Goal: Task Accomplishment & Management: Use online tool/utility

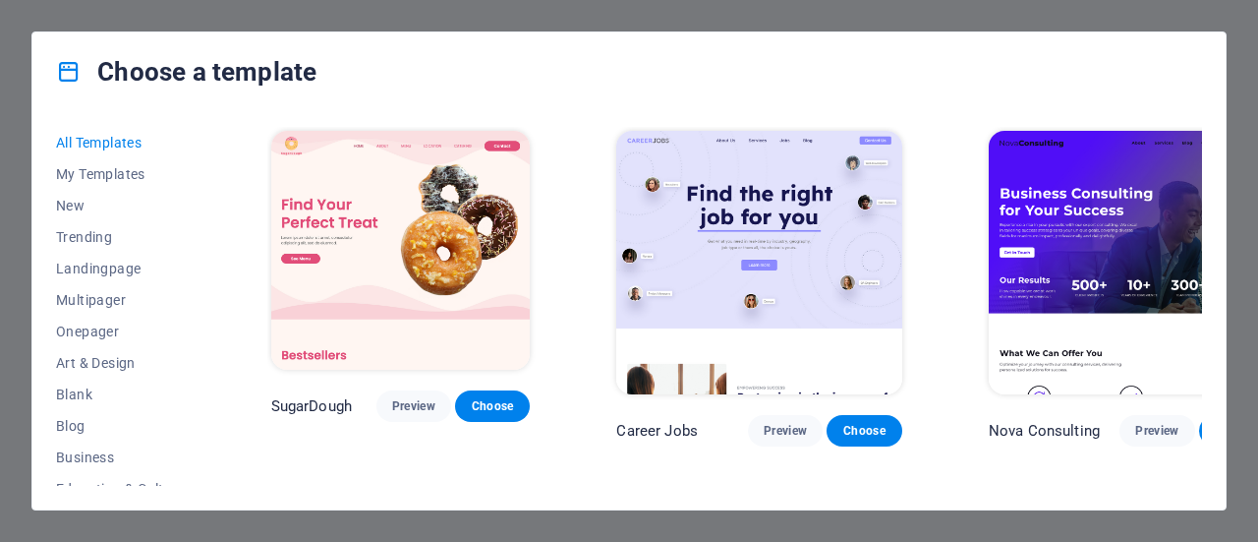
click at [104, 296] on span "Multipager" at bounding box center [120, 300] width 129 height 16
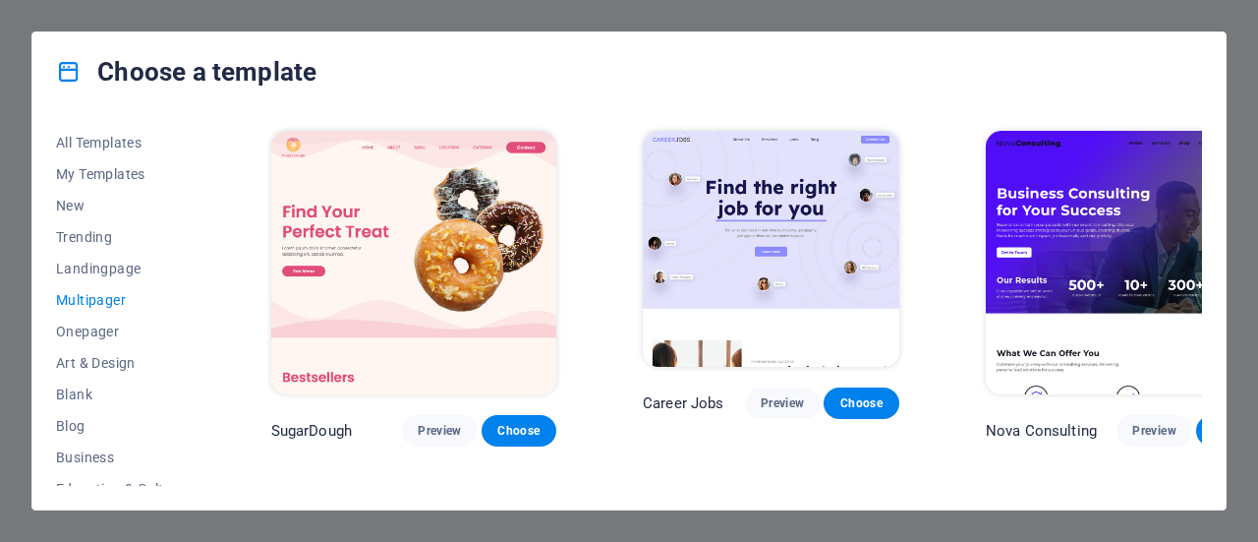
click at [120, 303] on span "Multipager" at bounding box center [120, 300] width 129 height 16
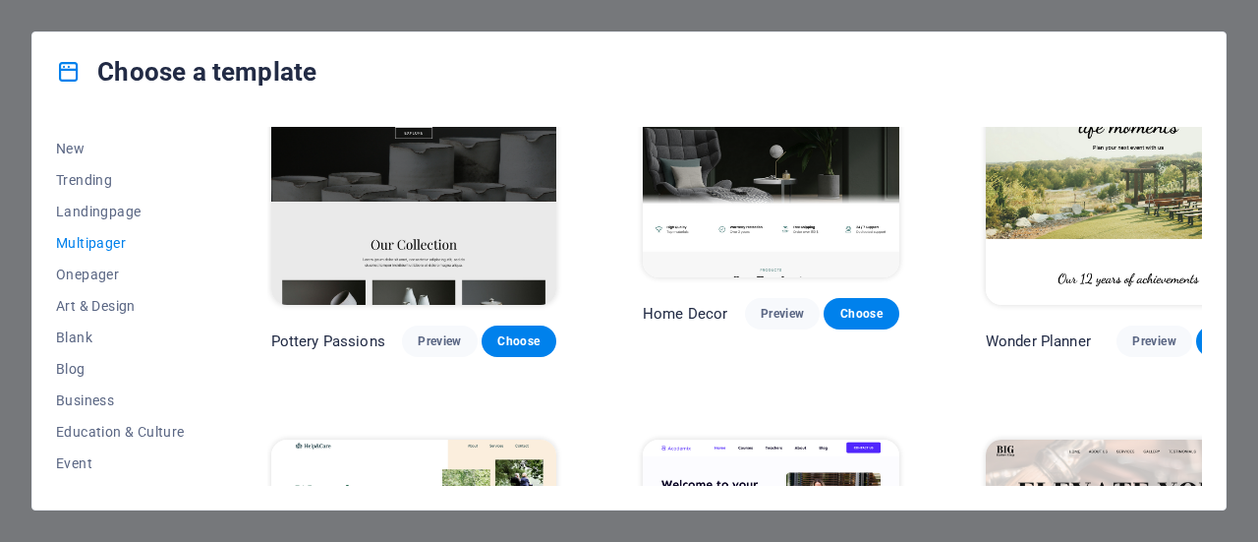
scroll to position [98, 0]
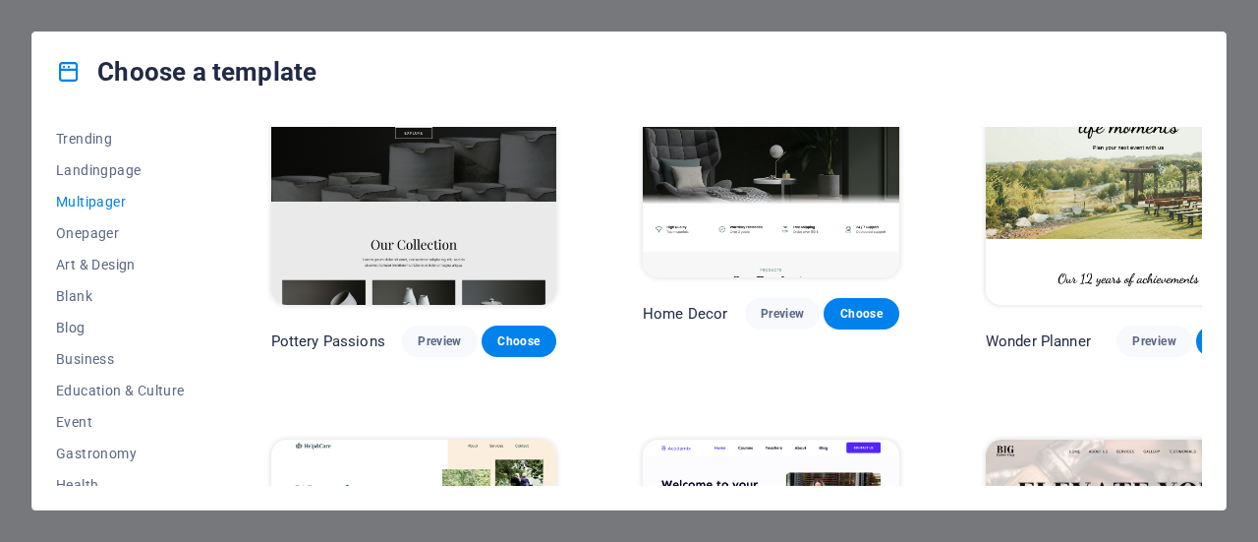
click at [119, 353] on span "Business" at bounding box center [120, 359] width 129 height 16
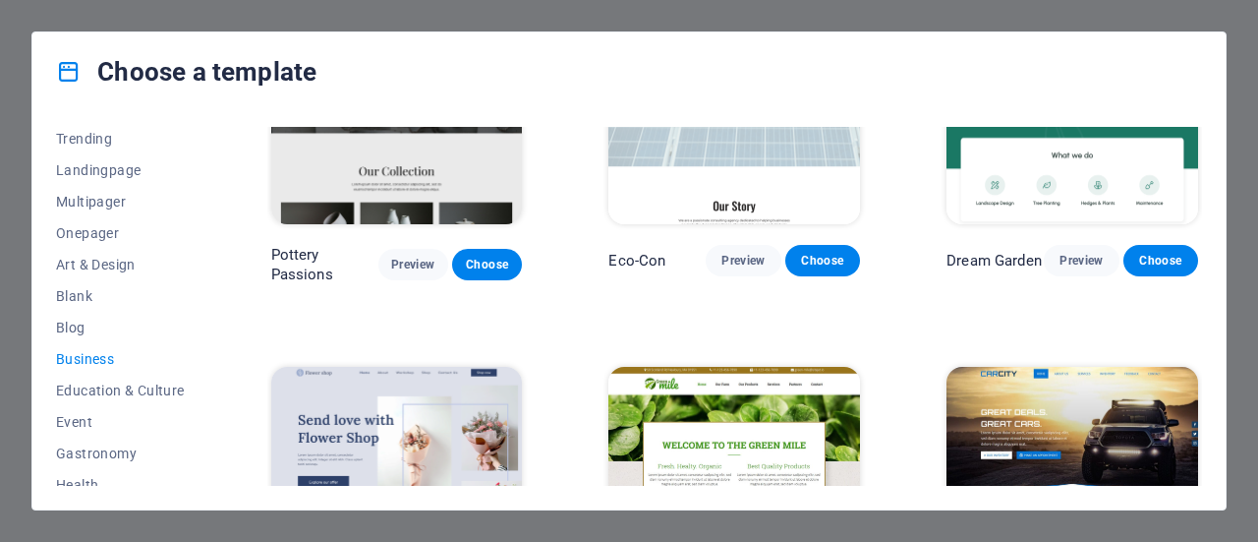
click at [1080, 265] on span "Preview" at bounding box center [1081, 261] width 43 height 16
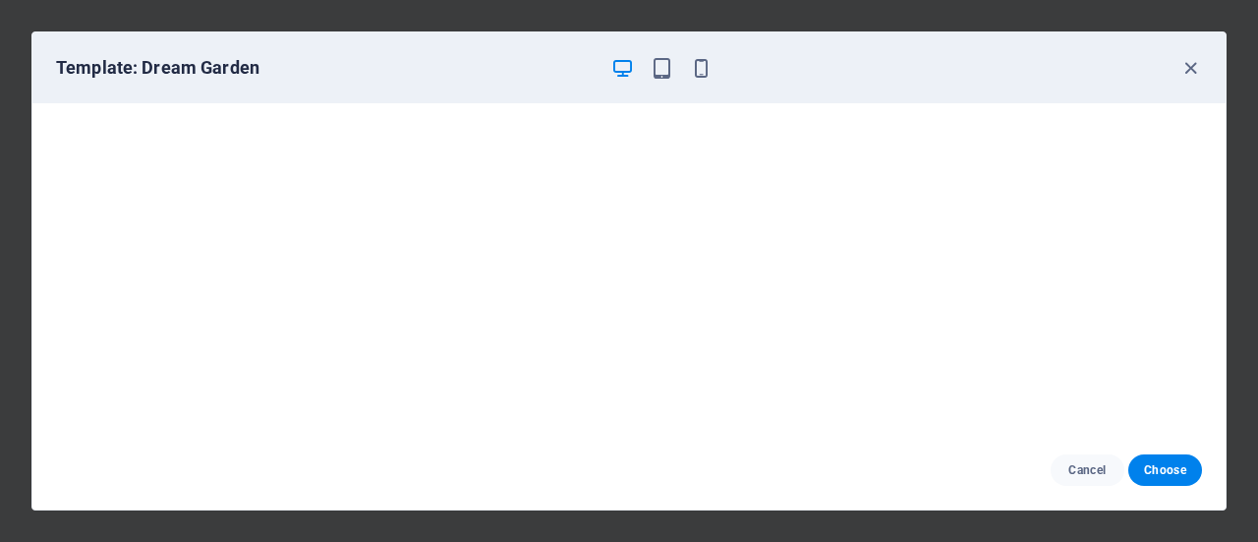
click at [1189, 65] on icon "button" at bounding box center [1191, 68] width 23 height 23
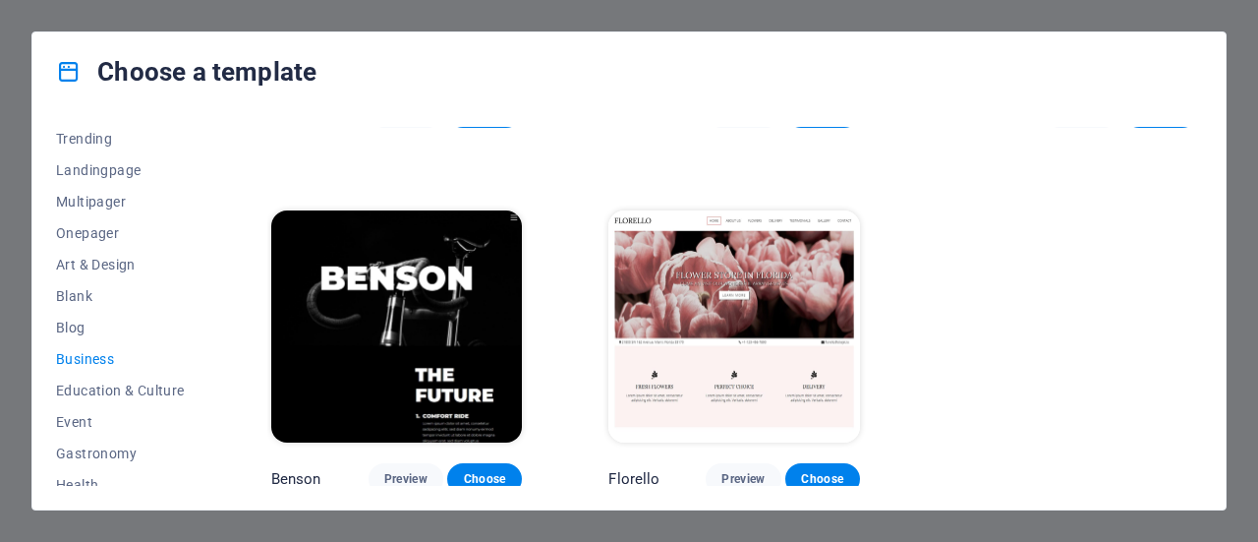
scroll to position [197, 0]
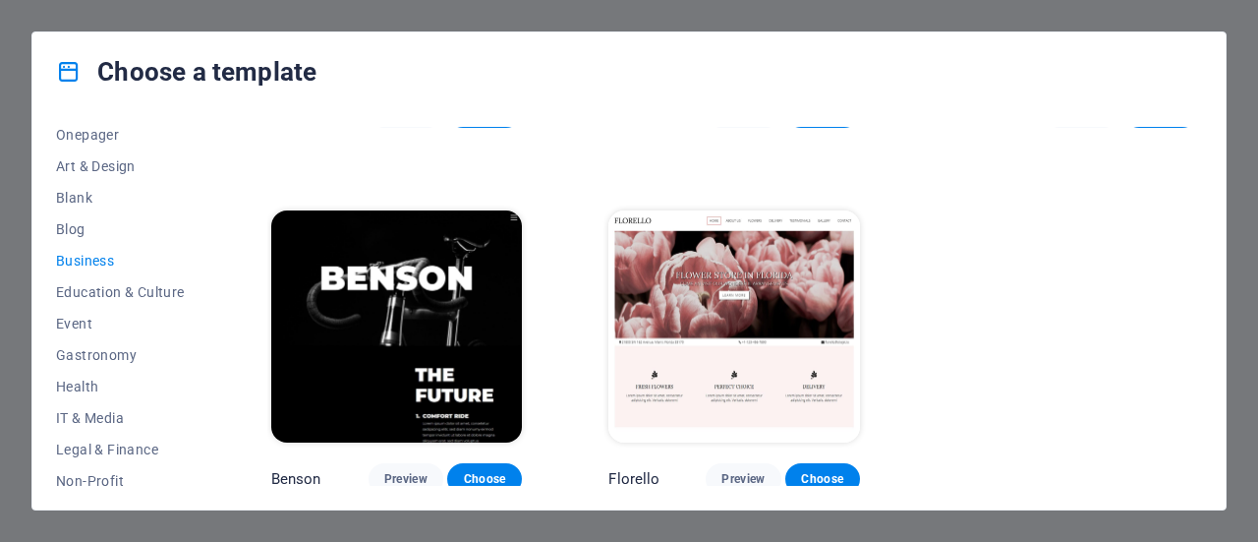
click at [114, 290] on span "Education & Culture" at bounding box center [120, 292] width 129 height 16
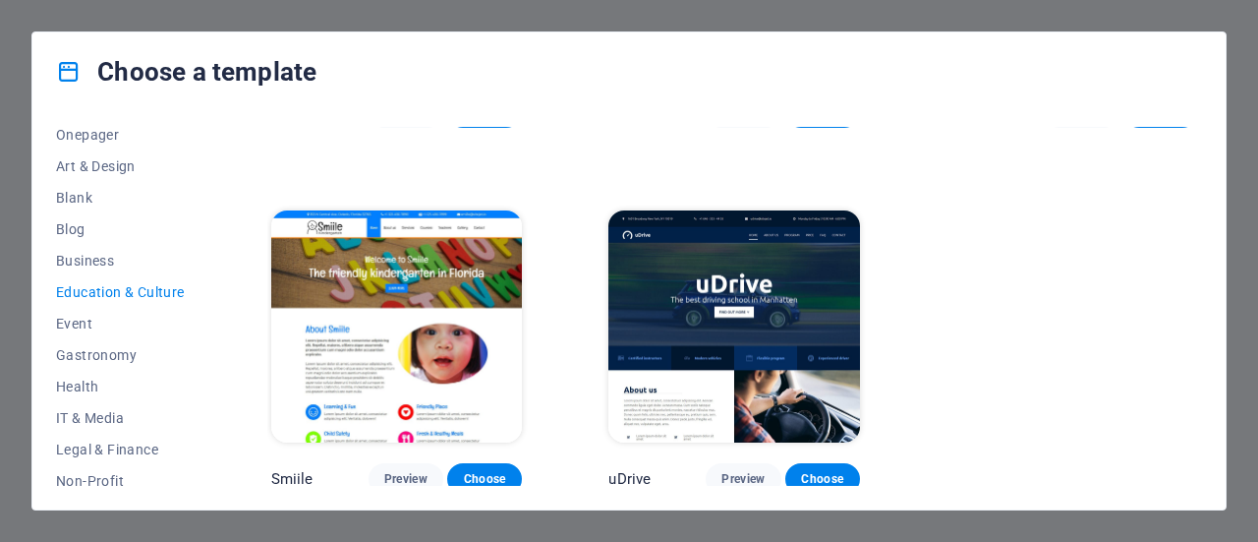
click at [73, 381] on span "Health" at bounding box center [120, 387] width 129 height 16
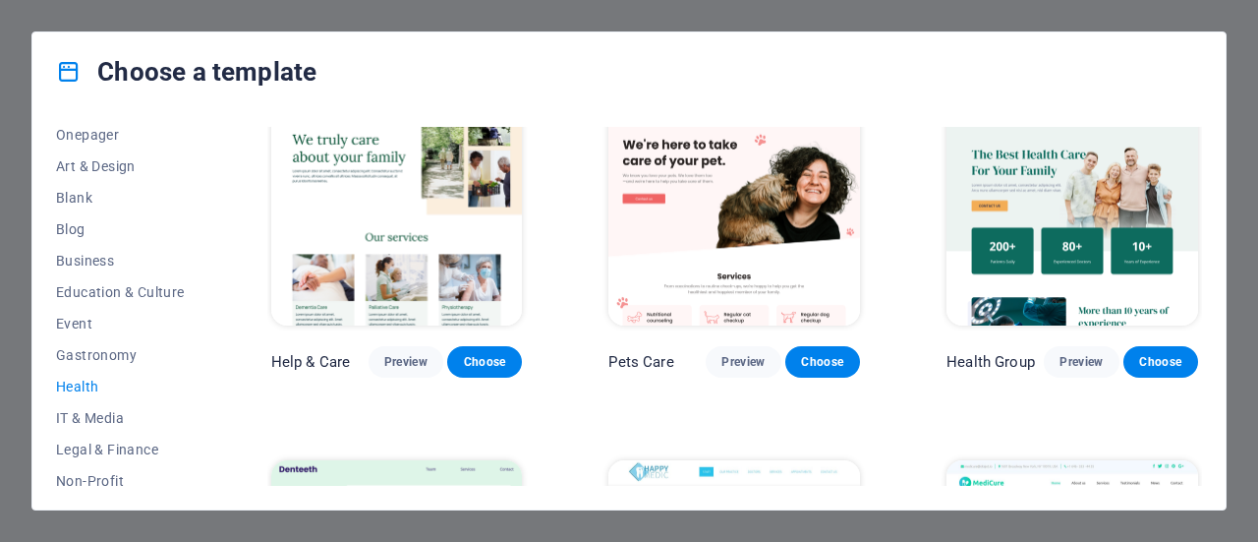
scroll to position [0, 0]
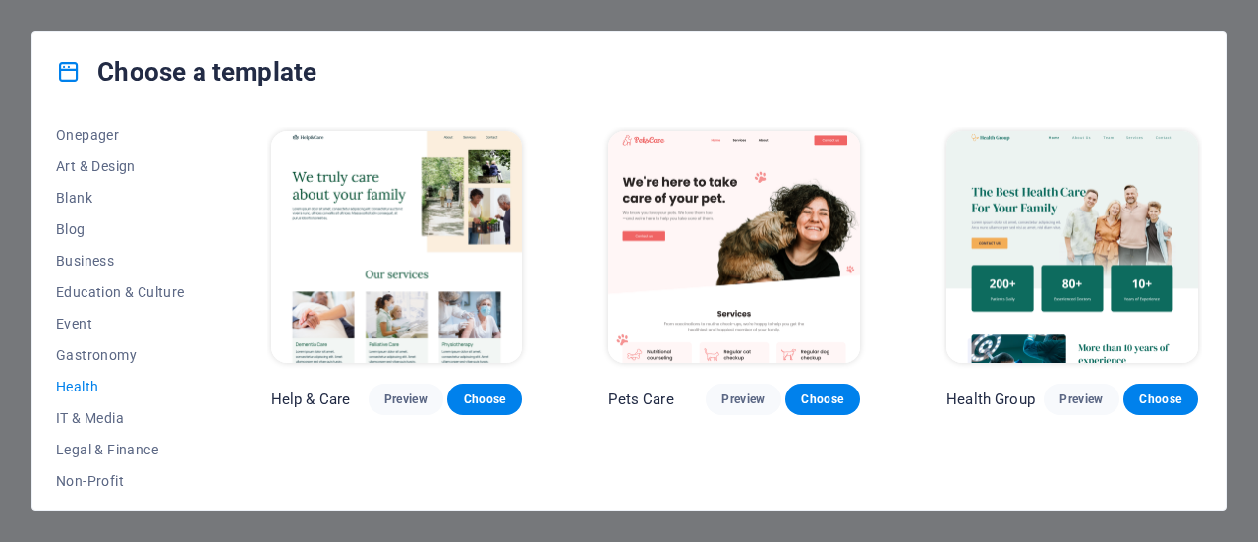
click at [362, 217] on img at bounding box center [397, 247] width 252 height 232
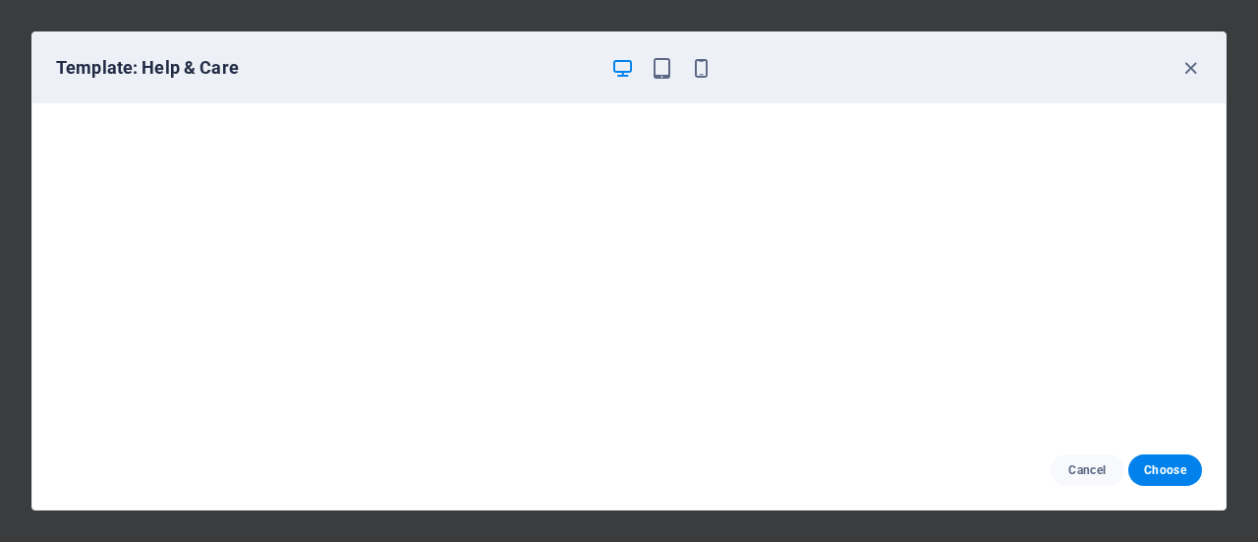
click at [1173, 470] on span "Choose" at bounding box center [1165, 470] width 42 height 16
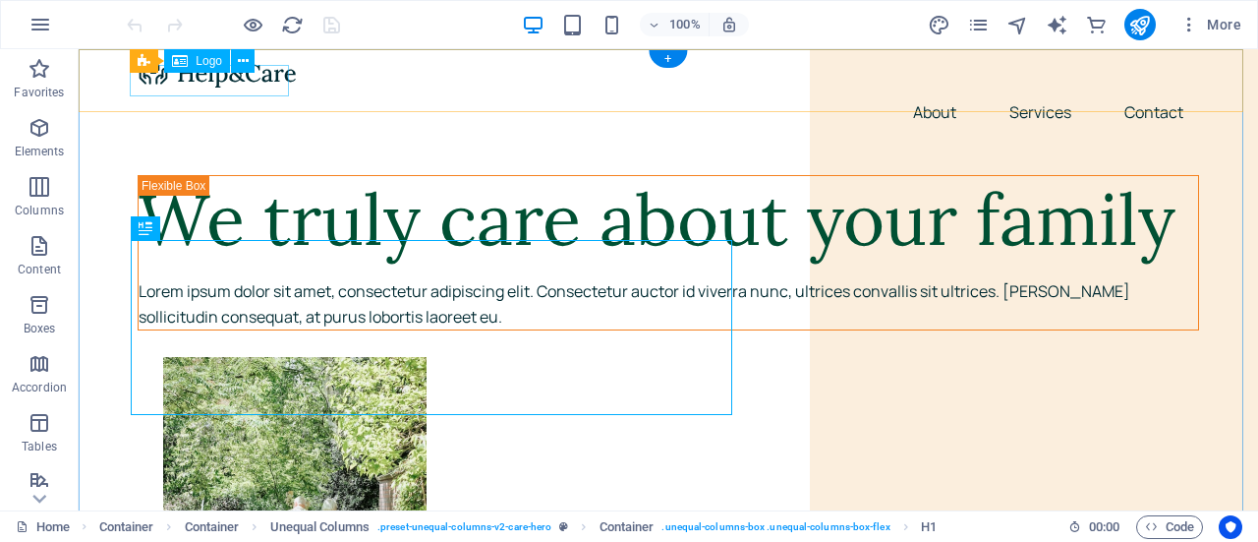
click at [214, 86] on div at bounding box center [669, 72] width 1062 height 31
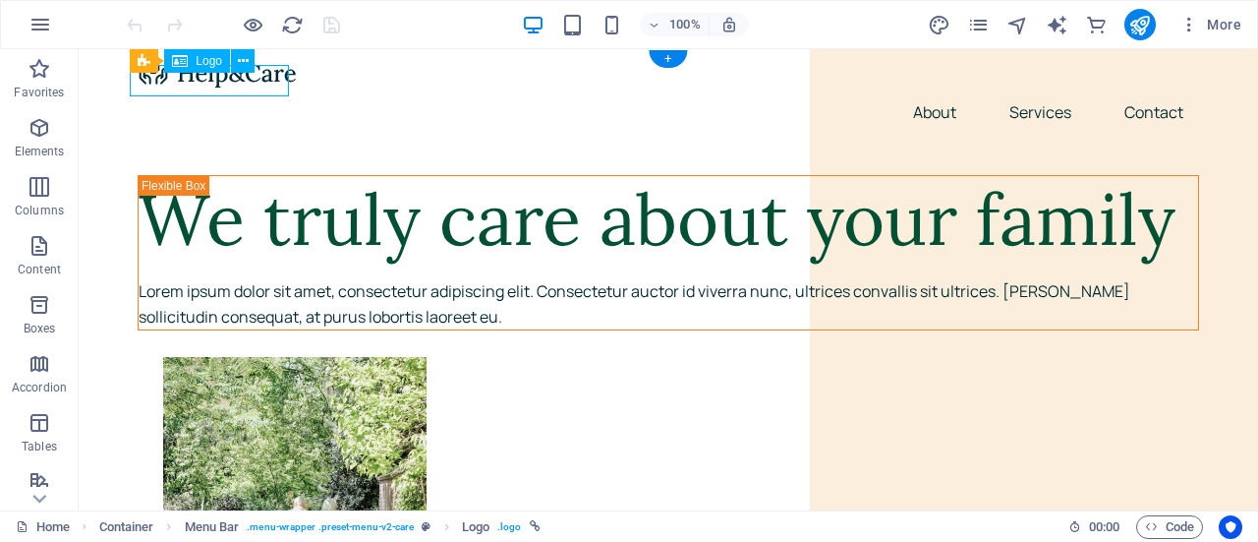
click at [146, 83] on div at bounding box center [669, 72] width 1062 height 31
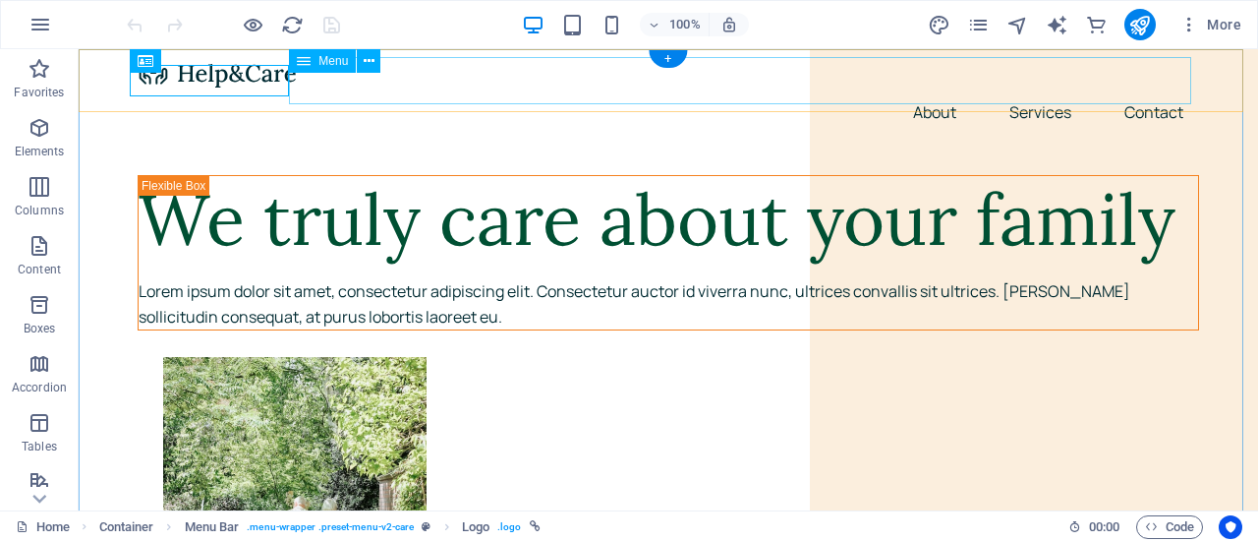
click at [920, 88] on nav "About Services Contact" at bounding box center [669, 111] width 1062 height 47
click at [1028, 88] on nav "About Services Contact" at bounding box center [669, 111] width 1062 height 47
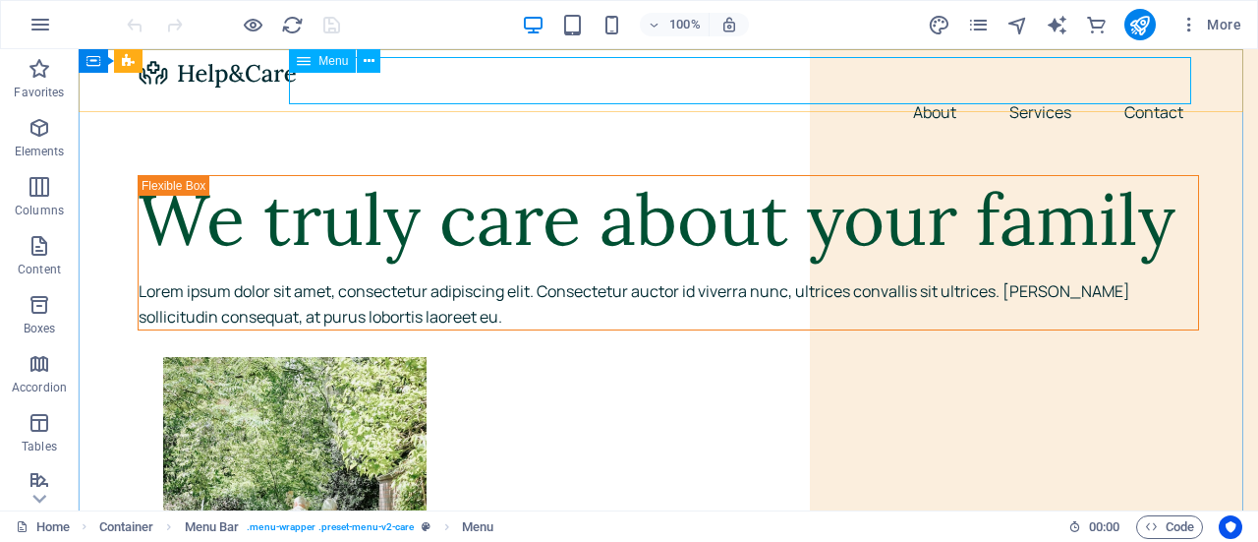
click at [362, 62] on button at bounding box center [369, 61] width 24 height 24
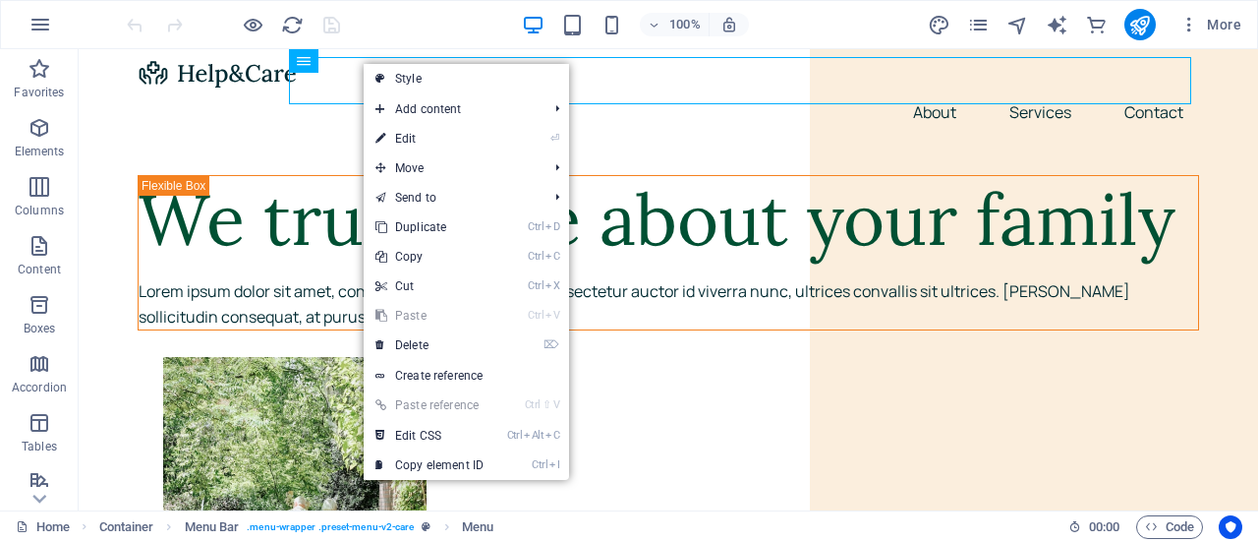
click at [398, 142] on link "⏎ Edit" at bounding box center [430, 138] width 132 height 29
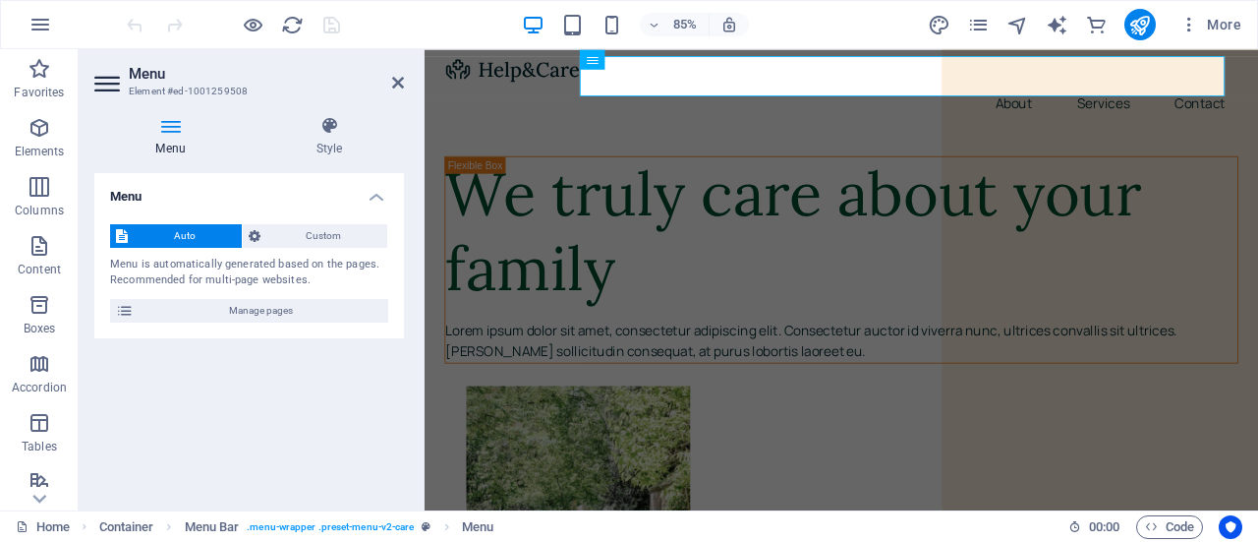
click at [399, 87] on icon at bounding box center [398, 83] width 12 height 16
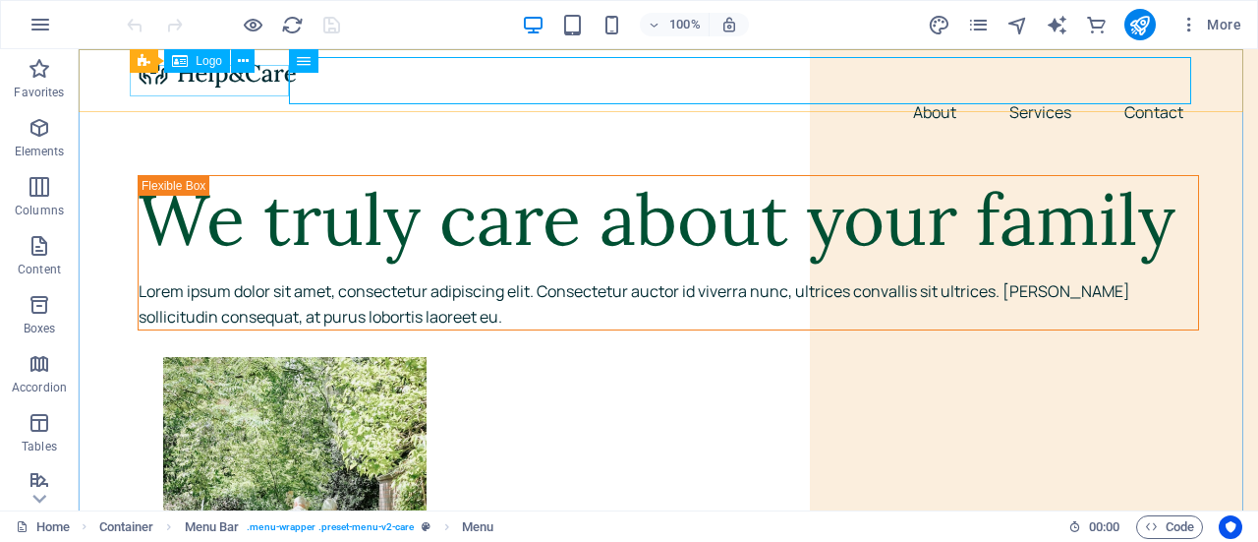
click at [195, 64] on div "Logo" at bounding box center [197, 61] width 66 height 24
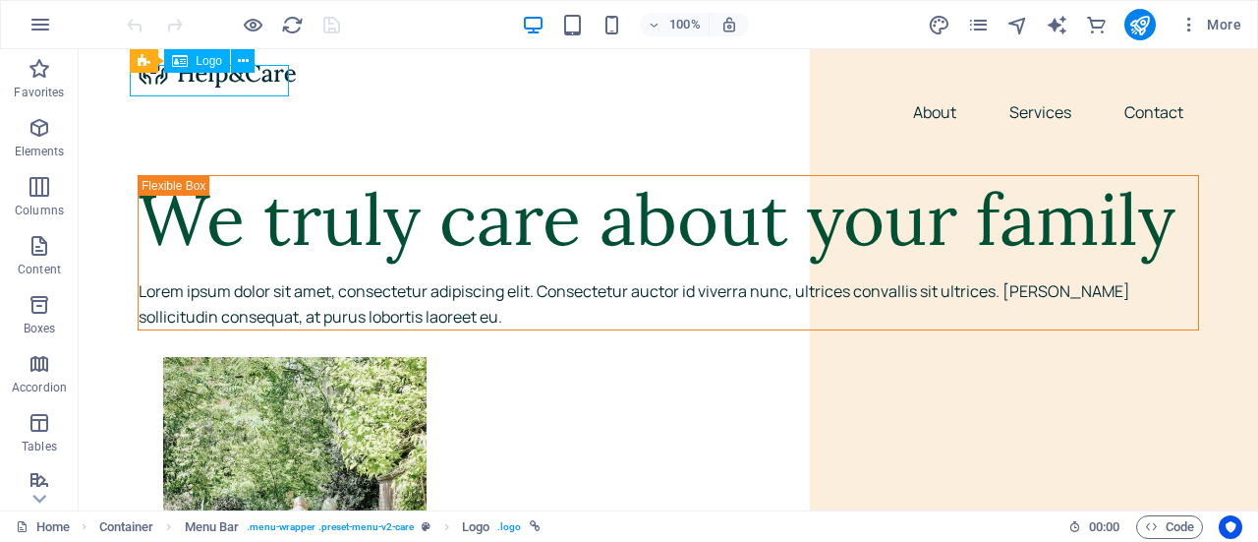
click at [195, 64] on div "Logo" at bounding box center [197, 61] width 66 height 24
click at [238, 62] on icon at bounding box center [243, 61] width 11 height 21
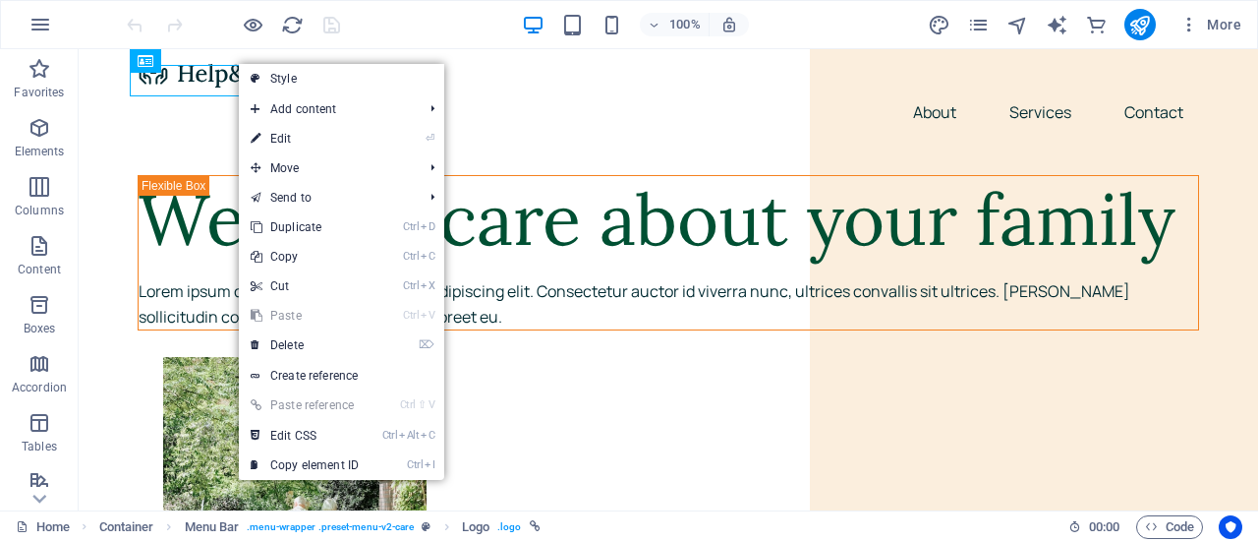
click at [260, 129] on icon at bounding box center [256, 138] width 10 height 29
select select "px"
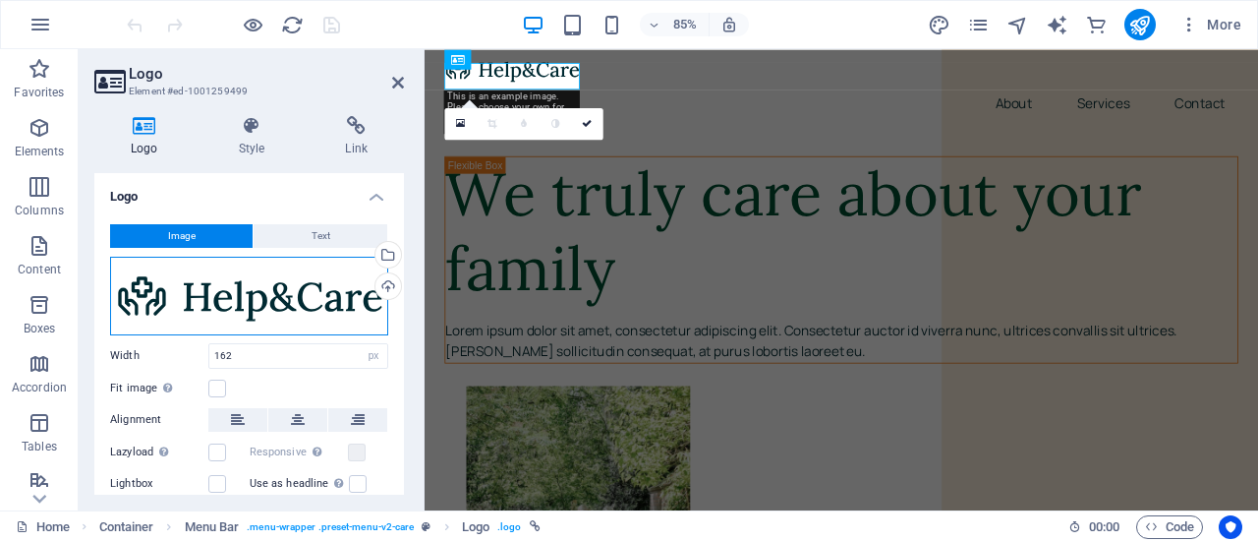
click at [155, 292] on div "Drag files here, click to choose files or select files from Files or our free s…" at bounding box center [249, 296] width 278 height 79
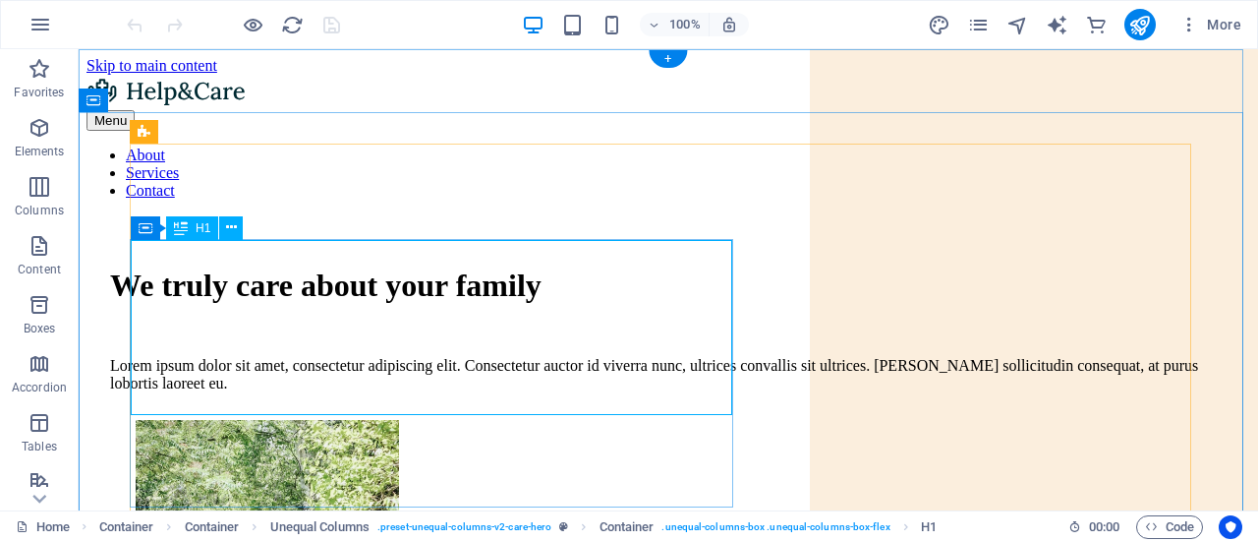
click at [471, 304] on div "We truly care about your family" at bounding box center [668, 285] width 1117 height 36
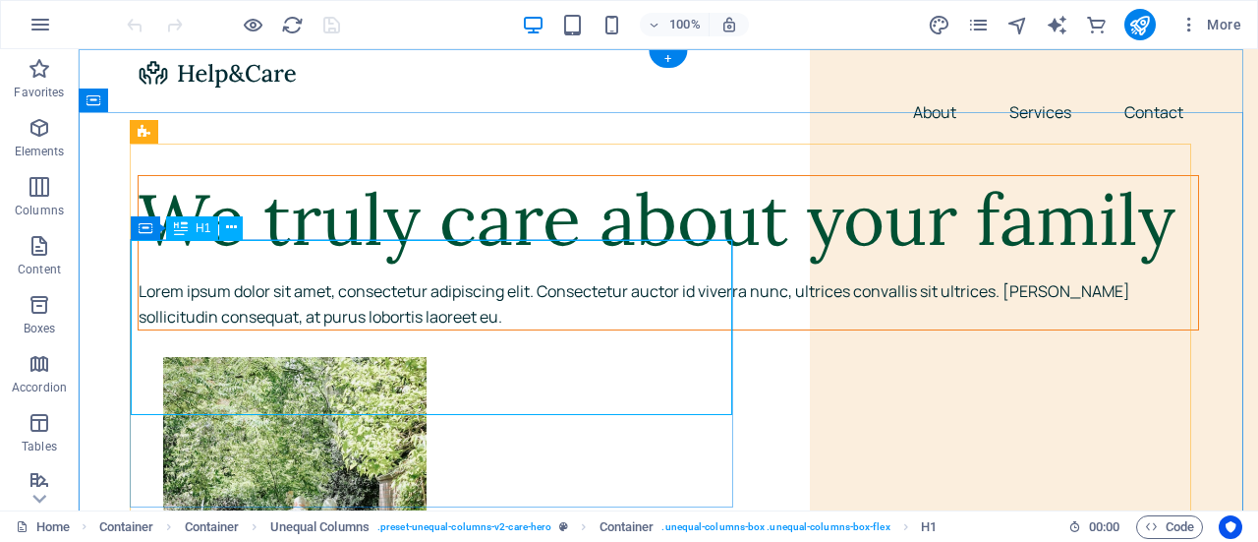
click at [328, 263] on div "We truly care about your family" at bounding box center [669, 219] width 1060 height 87
click at [298, 263] on div "We truly care about your family" at bounding box center [669, 219] width 1060 height 87
click at [297, 357] on div "Drag here to replace the existing content. Press “Ctrl” if you want to create a…" at bounding box center [669, 279] width 1180 height 461
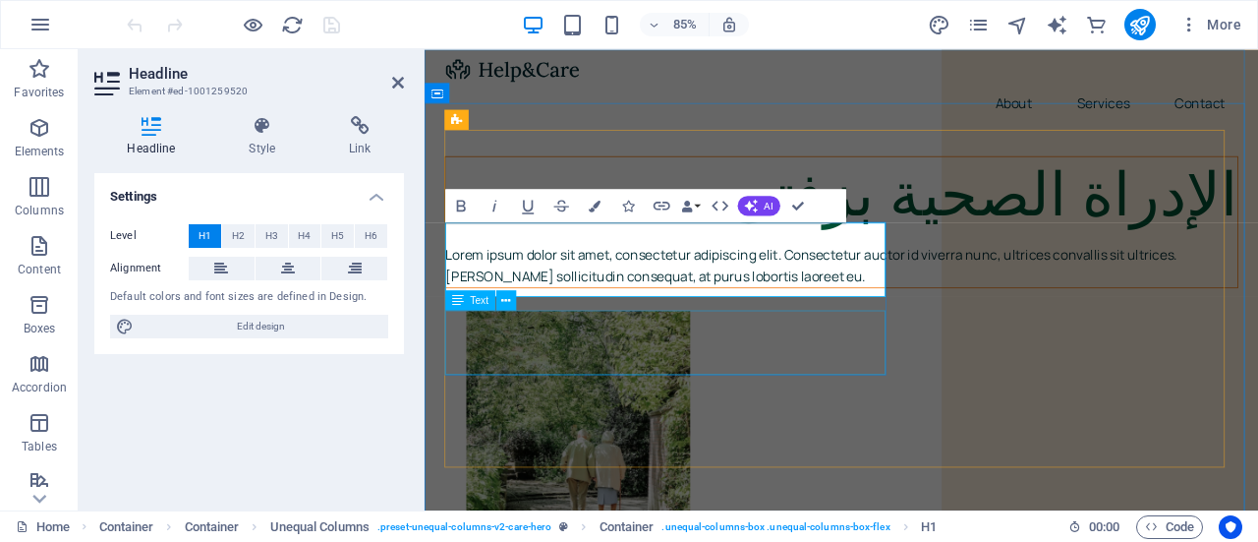
click at [690, 329] on div "Lorem ipsum dolor sit amet, consectetur adipiscing elit. Consectetur auctor id …" at bounding box center [915, 304] width 932 height 50
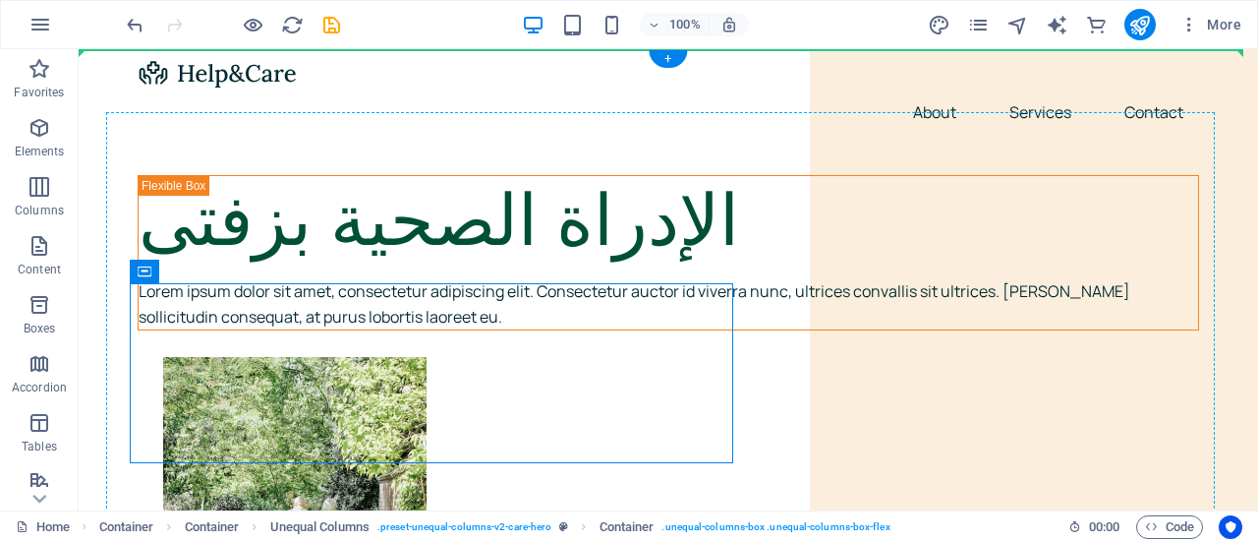
drag, startPoint x: 224, startPoint y: 318, endPoint x: 157, endPoint y: 171, distance: 161.0
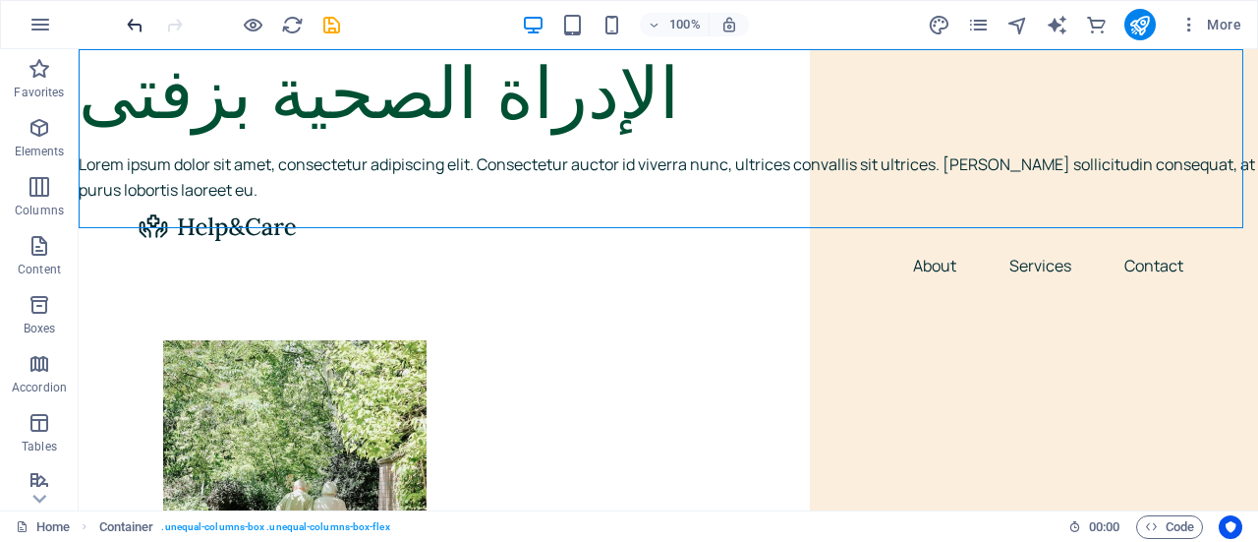
click at [138, 29] on icon "undo" at bounding box center [135, 25] width 23 height 23
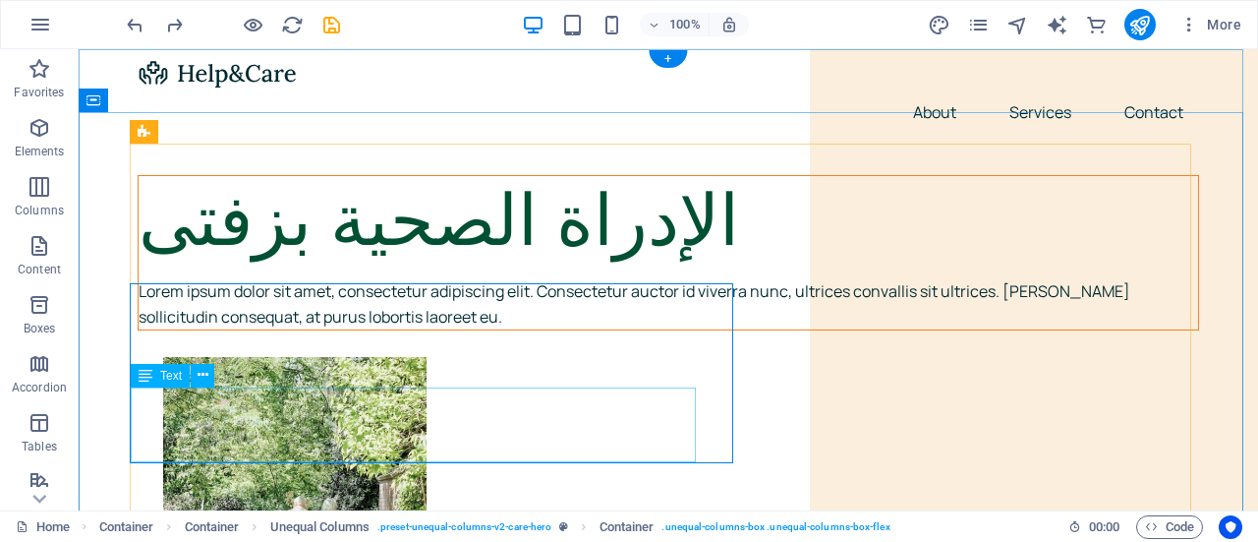
click at [286, 329] on div "Lorem ipsum dolor sit amet, consectetur adipiscing elit. Consectetur auctor id …" at bounding box center [669, 304] width 1060 height 50
click at [505, 263] on div "الإدراة الصحية بزفتى" at bounding box center [669, 219] width 1060 height 87
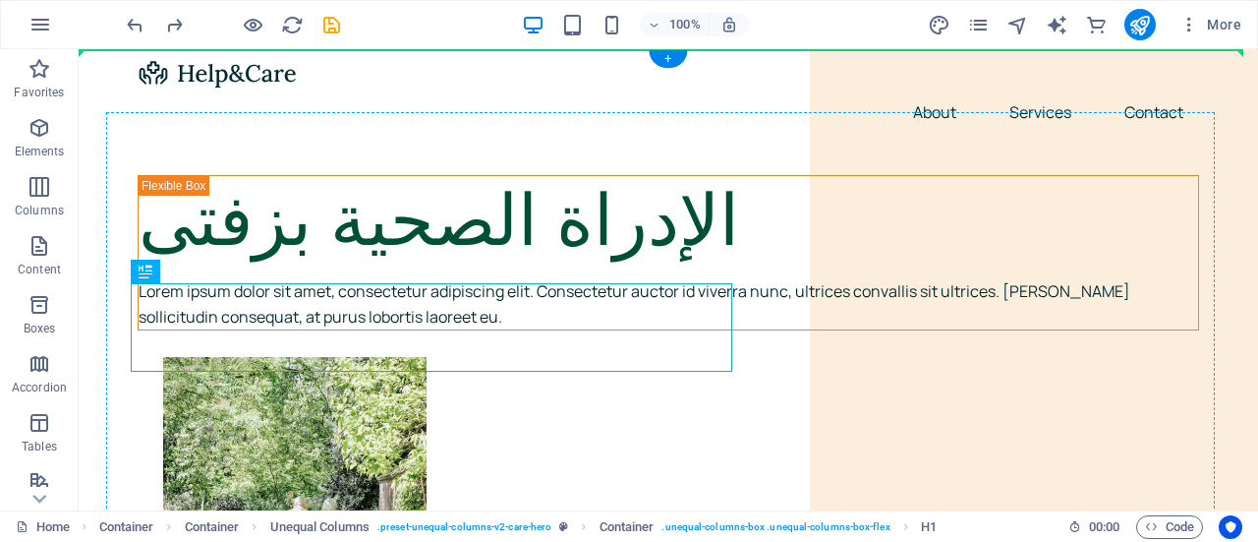
drag, startPoint x: 277, startPoint y: 329, endPoint x: 445, endPoint y: 260, distance: 182.0
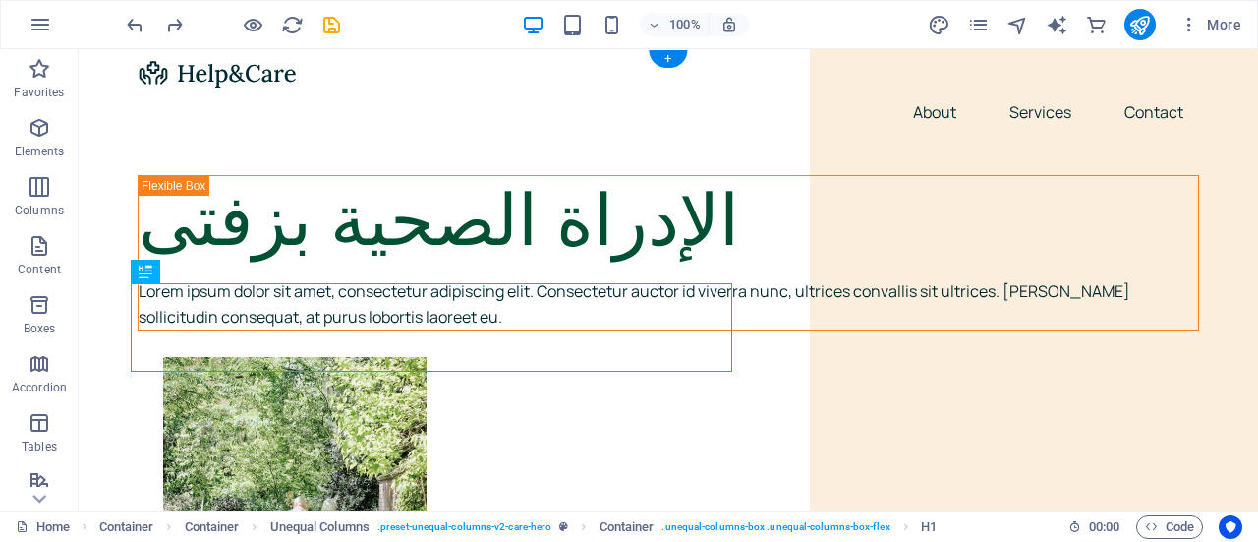
drag, startPoint x: 385, startPoint y: 194, endPoint x: 358, endPoint y: 174, distance: 33.8
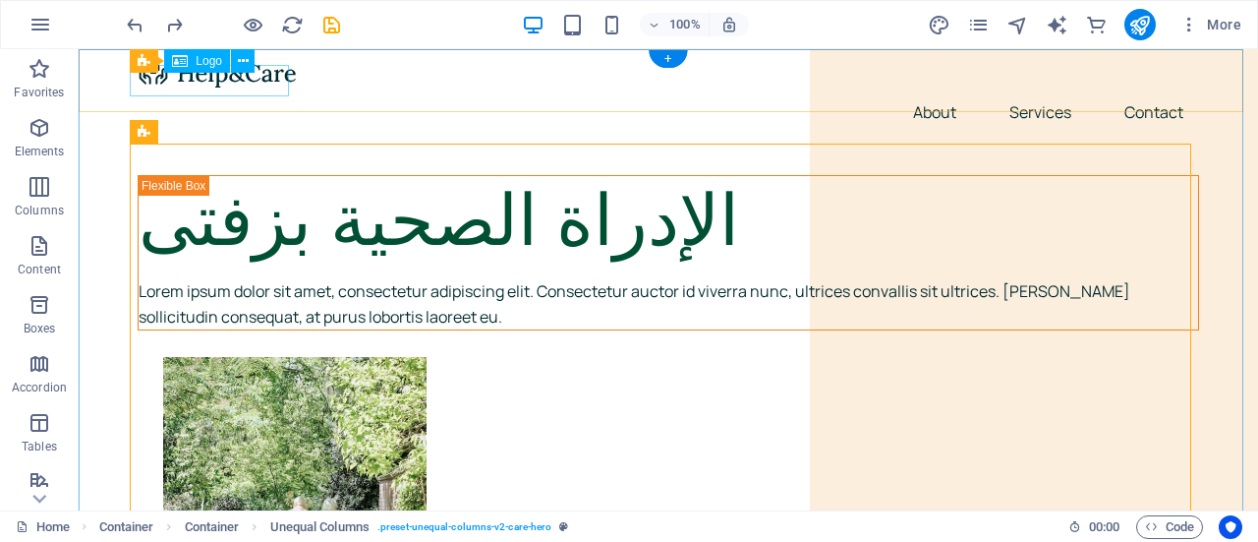
click at [238, 84] on div at bounding box center [669, 72] width 1062 height 31
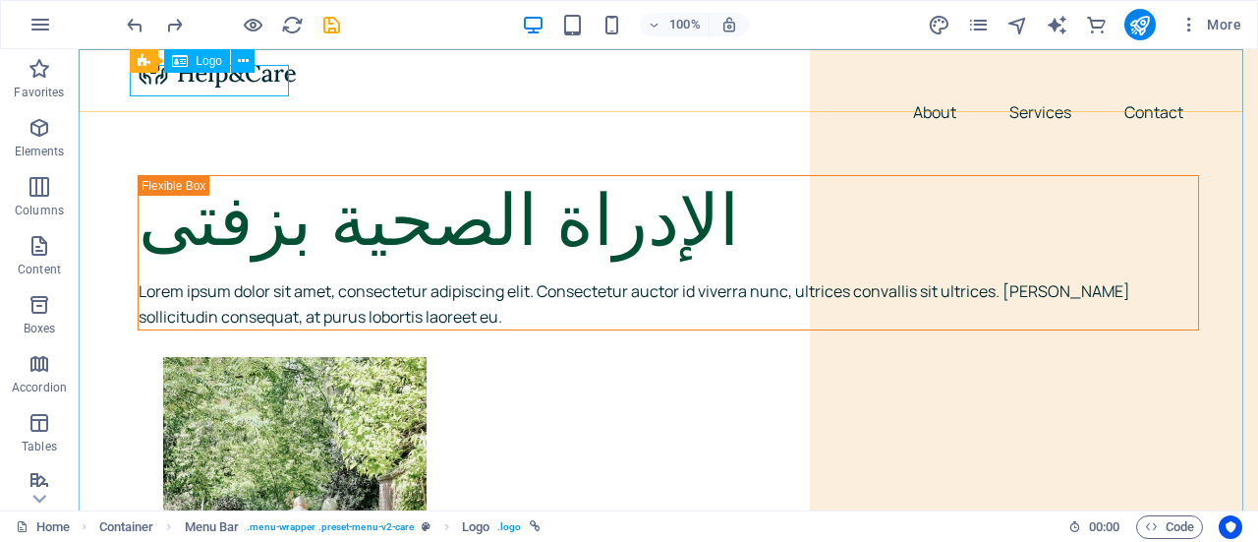
click at [202, 66] on span "Logo" at bounding box center [209, 61] width 27 height 12
click at [251, 62] on button at bounding box center [243, 61] width 24 height 24
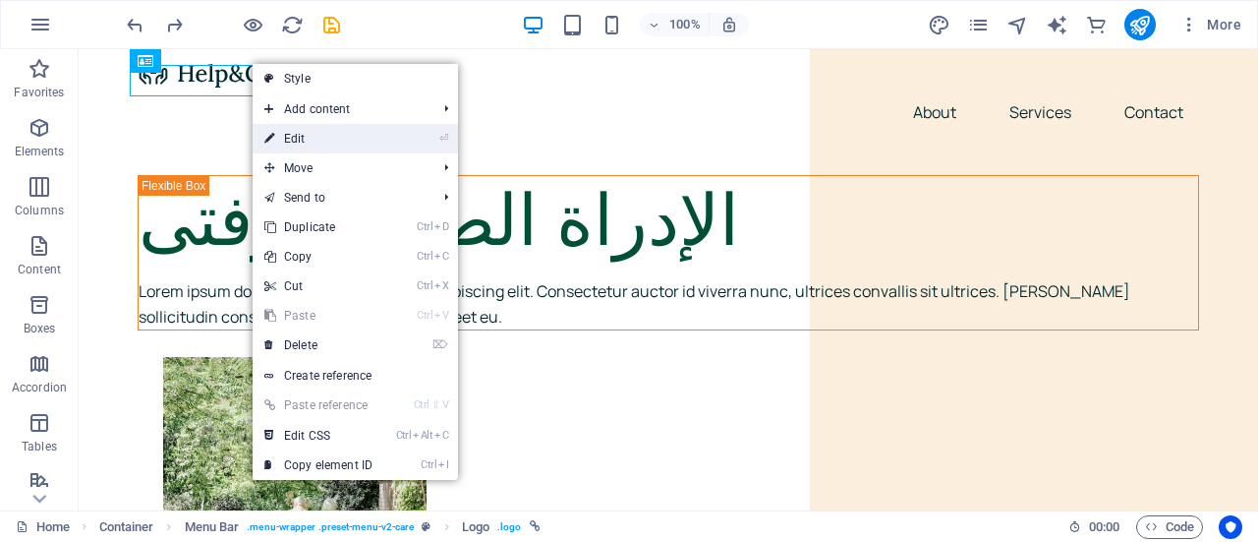
click at [314, 126] on link "⏎ Edit" at bounding box center [319, 138] width 132 height 29
select select "px"
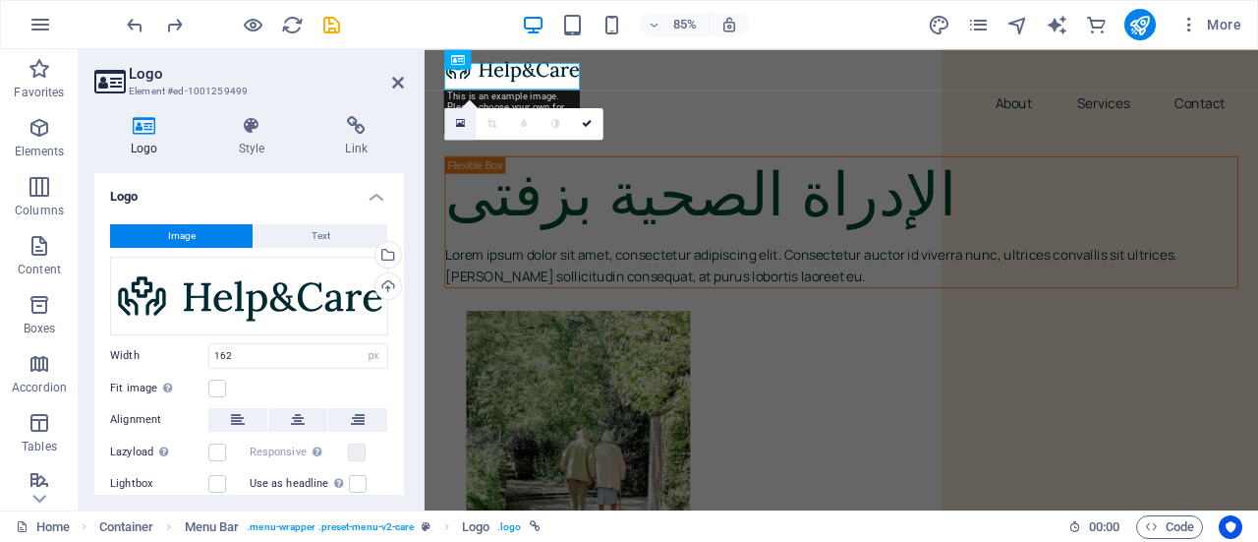
click at [461, 123] on icon at bounding box center [460, 124] width 9 height 12
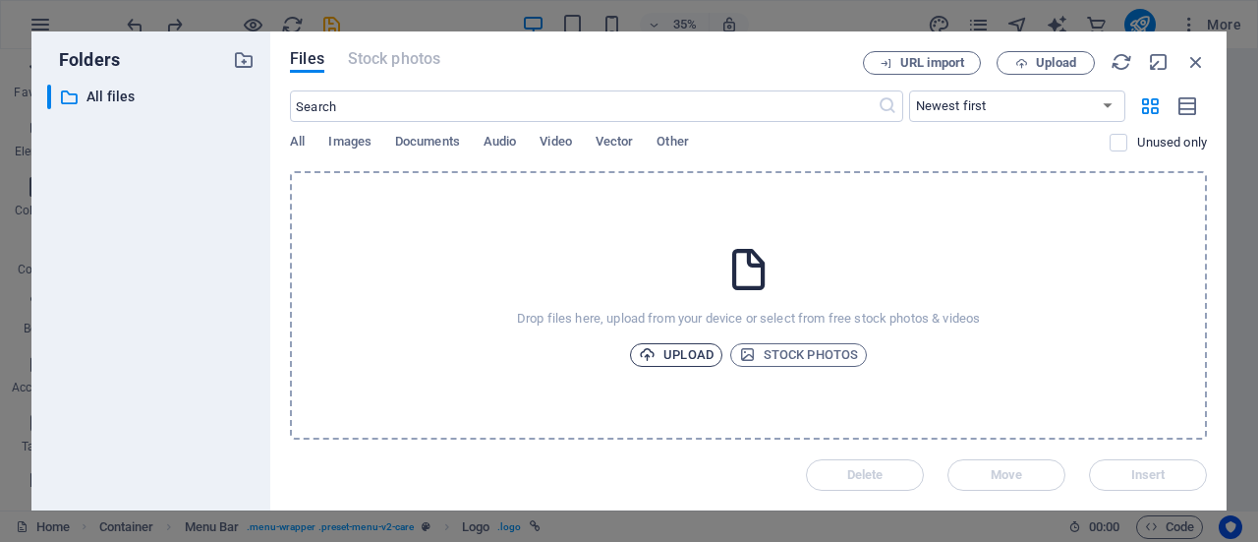
click at [702, 351] on span "Upload" at bounding box center [676, 355] width 75 height 24
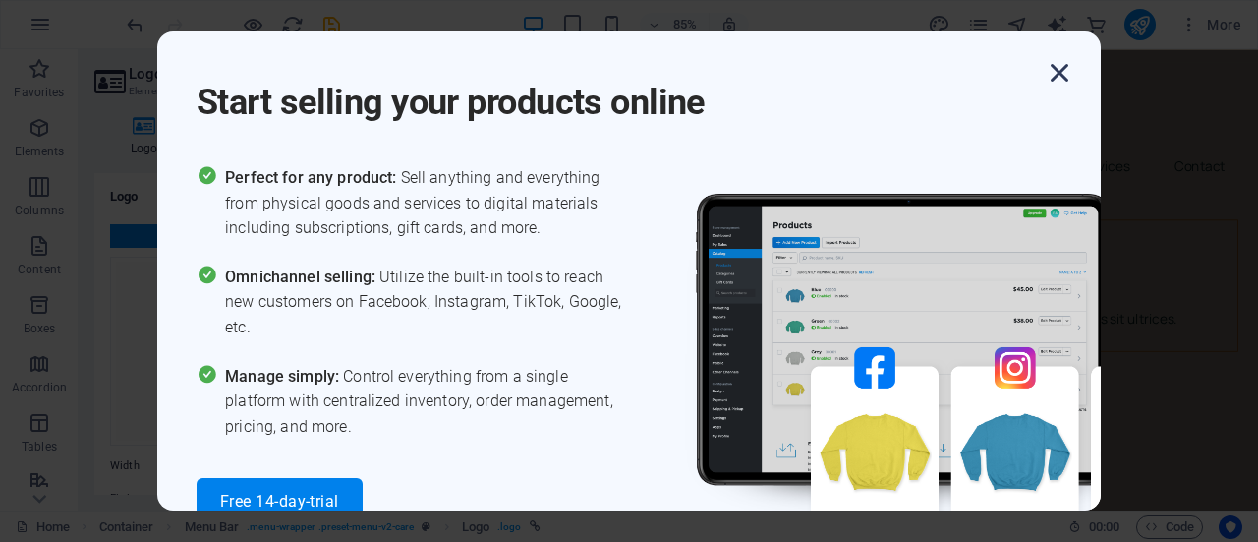
click at [1065, 80] on icon "button" at bounding box center [1059, 72] width 35 height 35
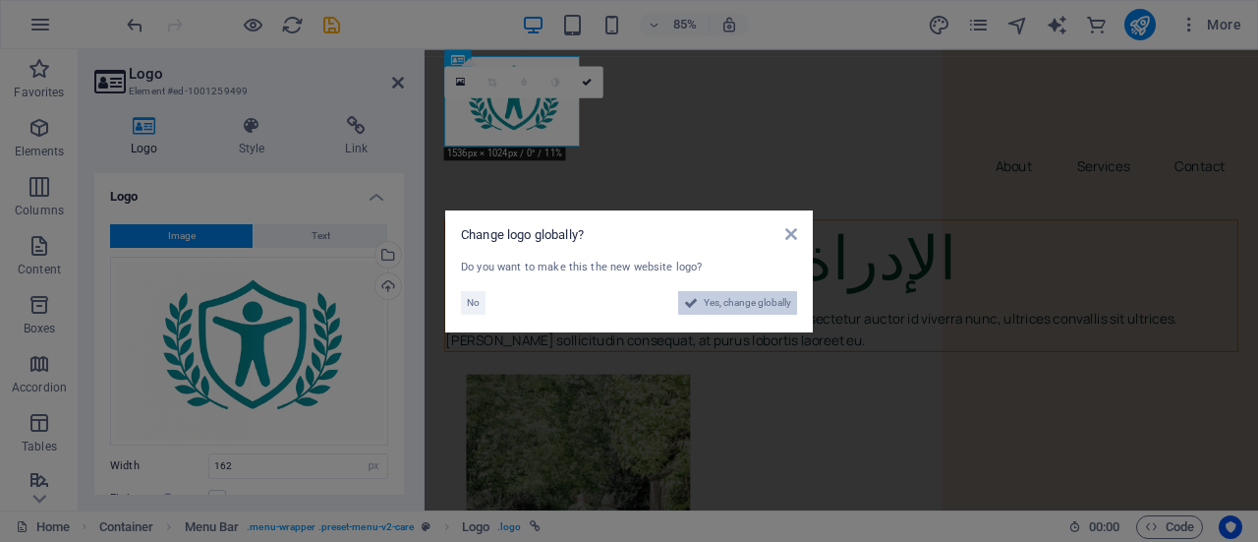
click at [733, 304] on span "Yes, change globally" at bounding box center [747, 303] width 87 height 24
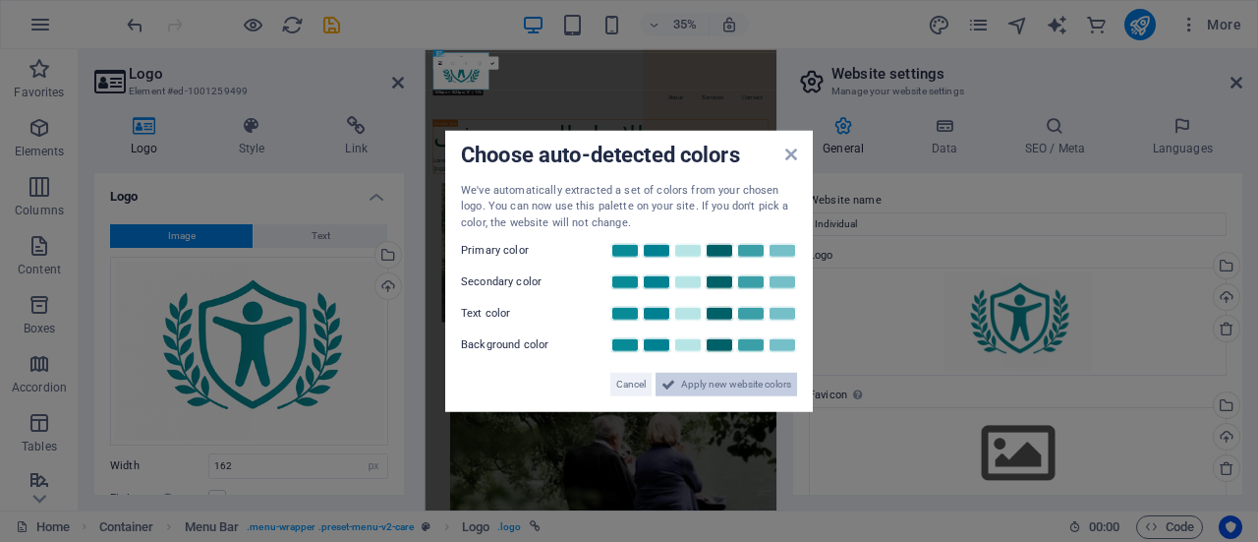
click at [715, 383] on span "Apply new website colors" at bounding box center [736, 385] width 110 height 24
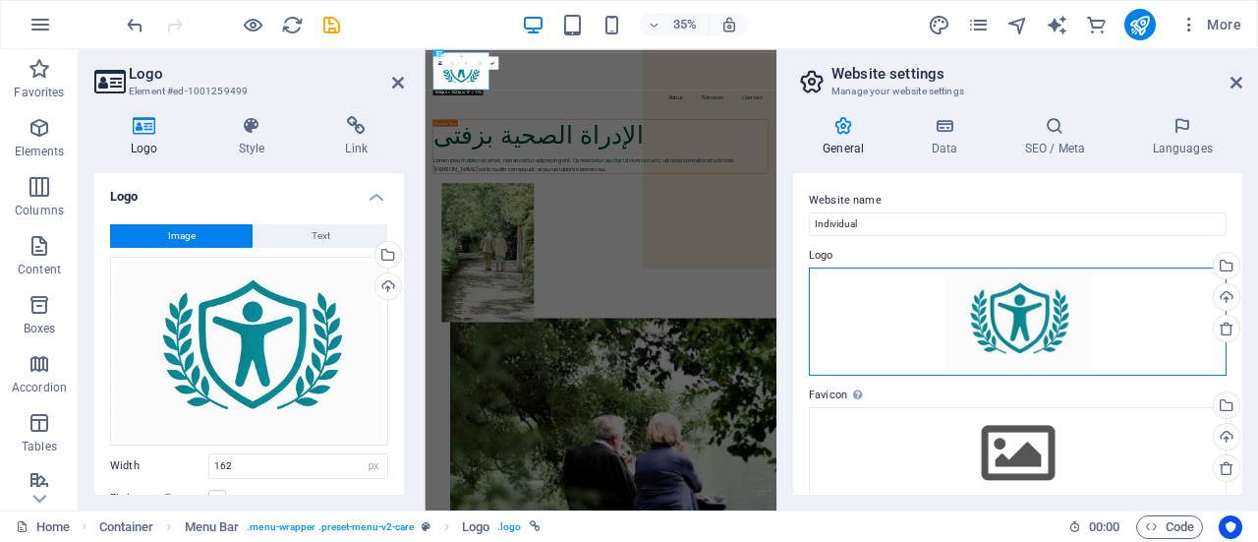
click at [1036, 318] on div "Drag files here, click to choose files or select files from Files or our free s…" at bounding box center [1018, 321] width 418 height 108
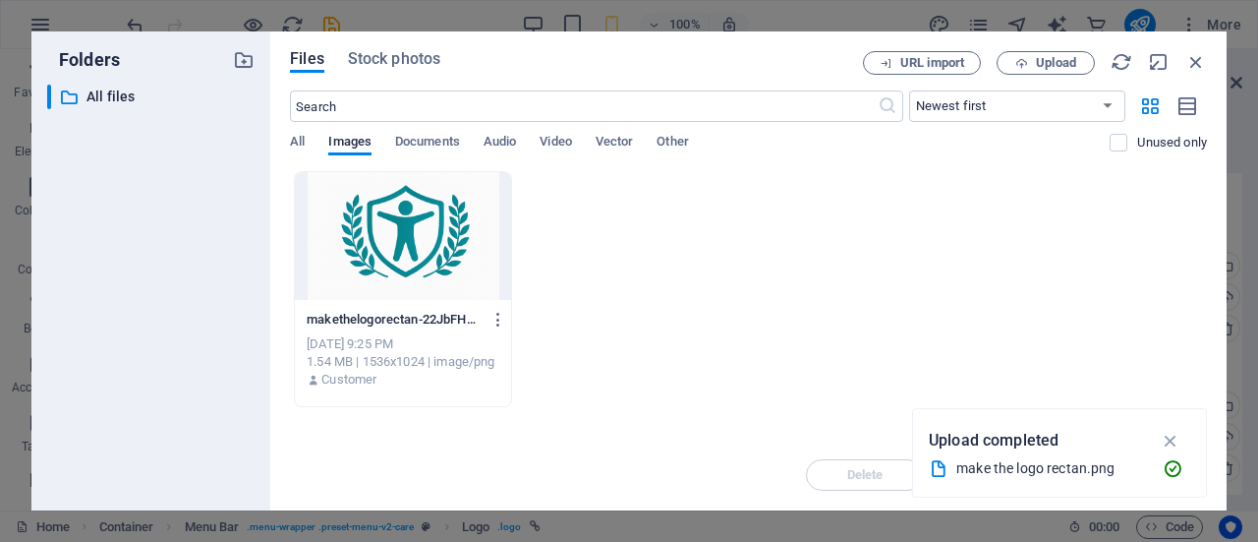
click at [377, 213] on div at bounding box center [403, 236] width 216 height 128
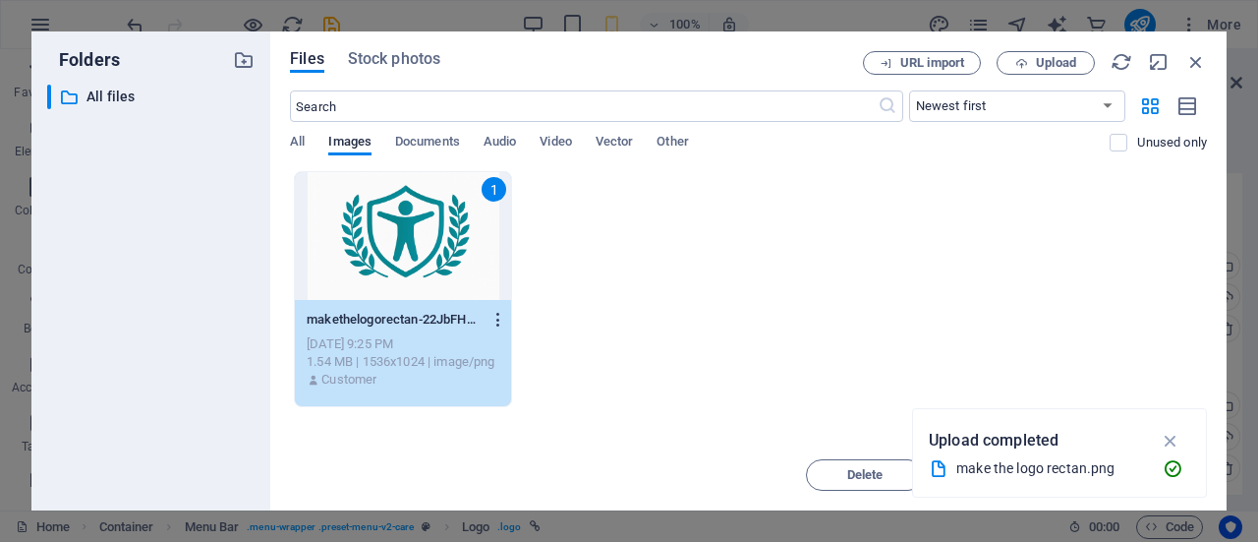
click at [496, 320] on icon "button" at bounding box center [499, 320] width 19 height 18
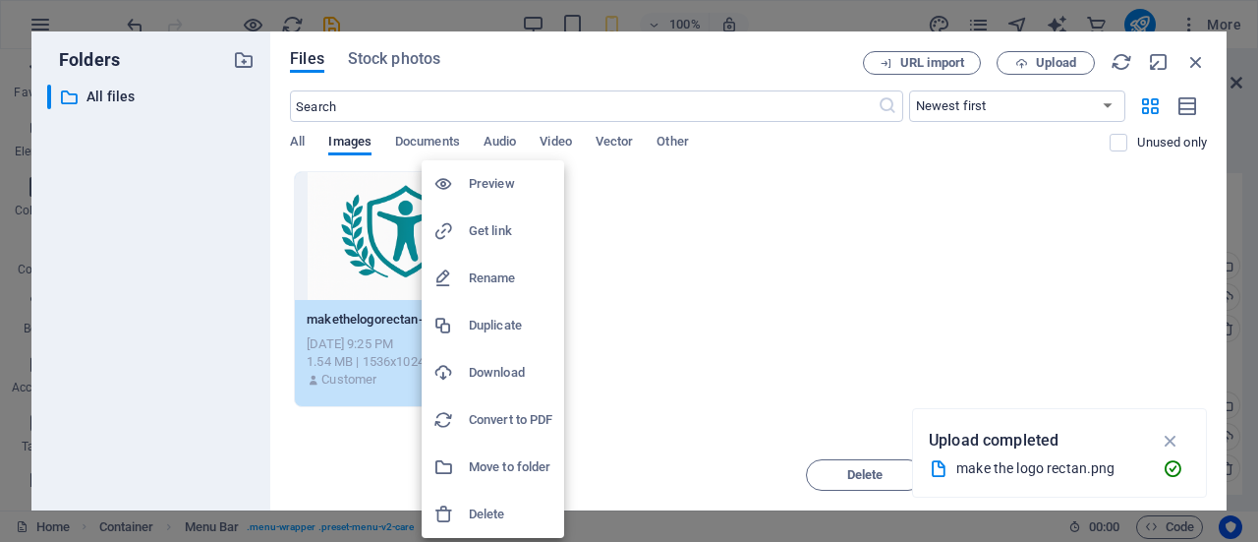
click at [827, 264] on div at bounding box center [629, 271] width 1258 height 542
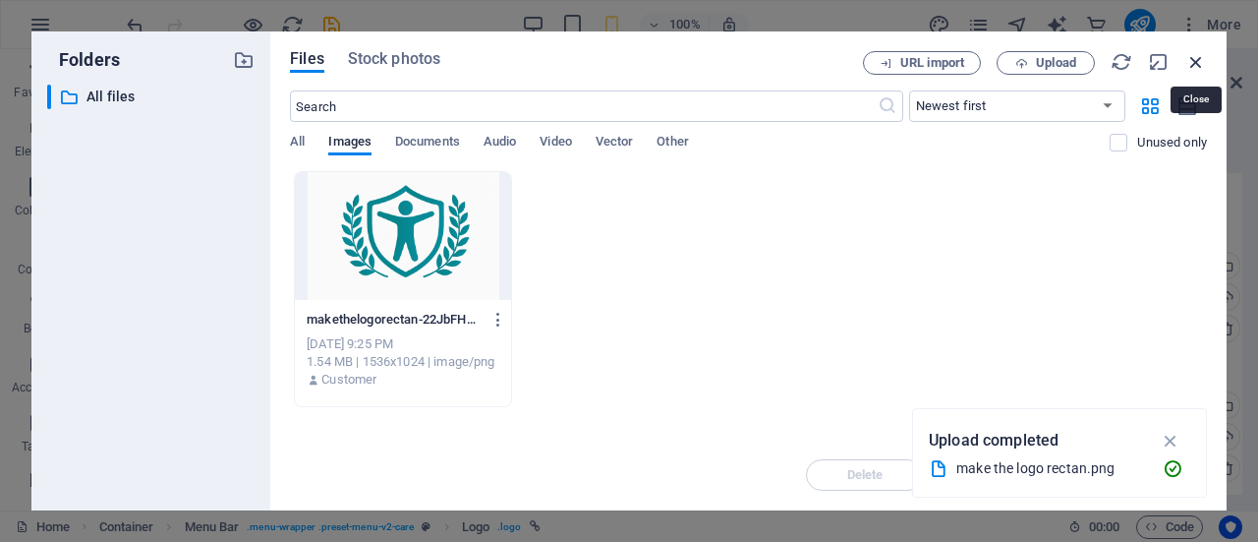
click at [1191, 66] on icon "button" at bounding box center [1197, 62] width 22 height 22
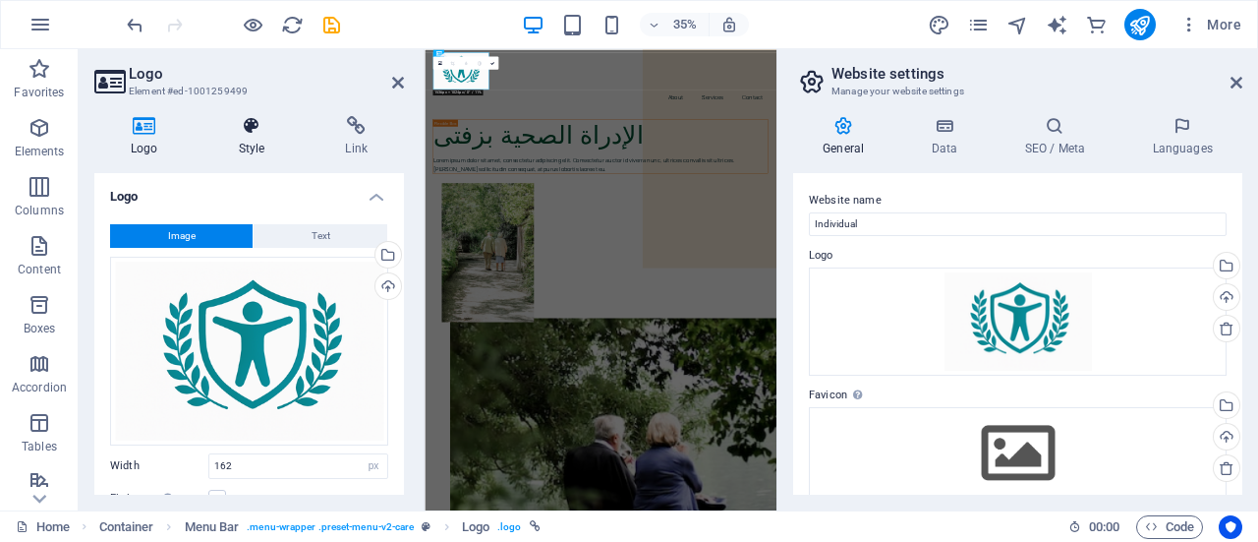
click at [267, 140] on h4 "Style" at bounding box center [256, 136] width 107 height 41
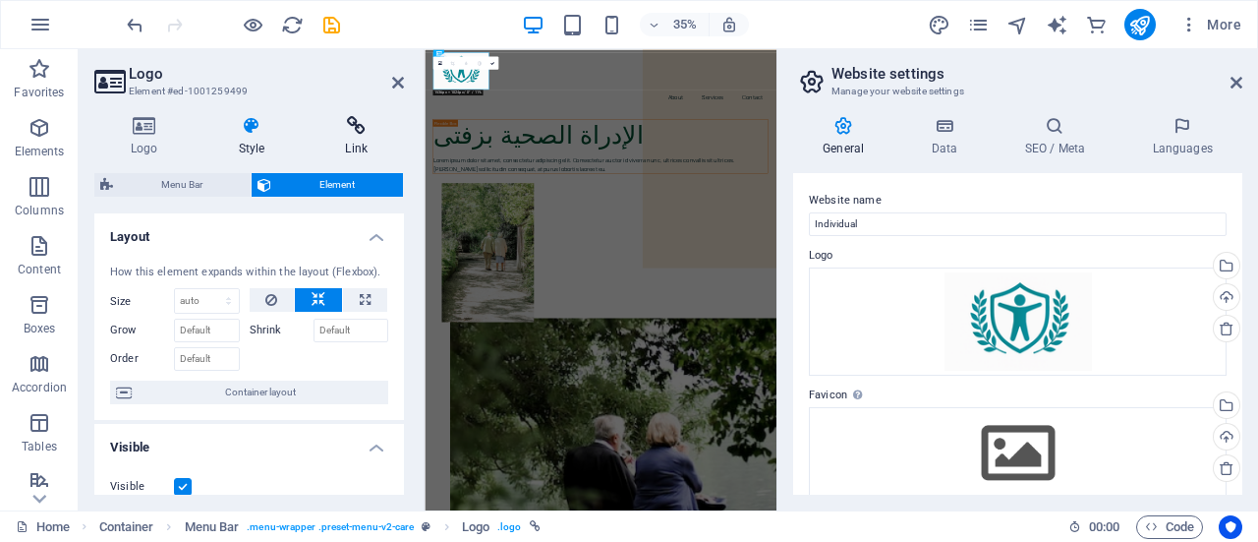
click at [364, 137] on h4 "Link" at bounding box center [356, 136] width 95 height 41
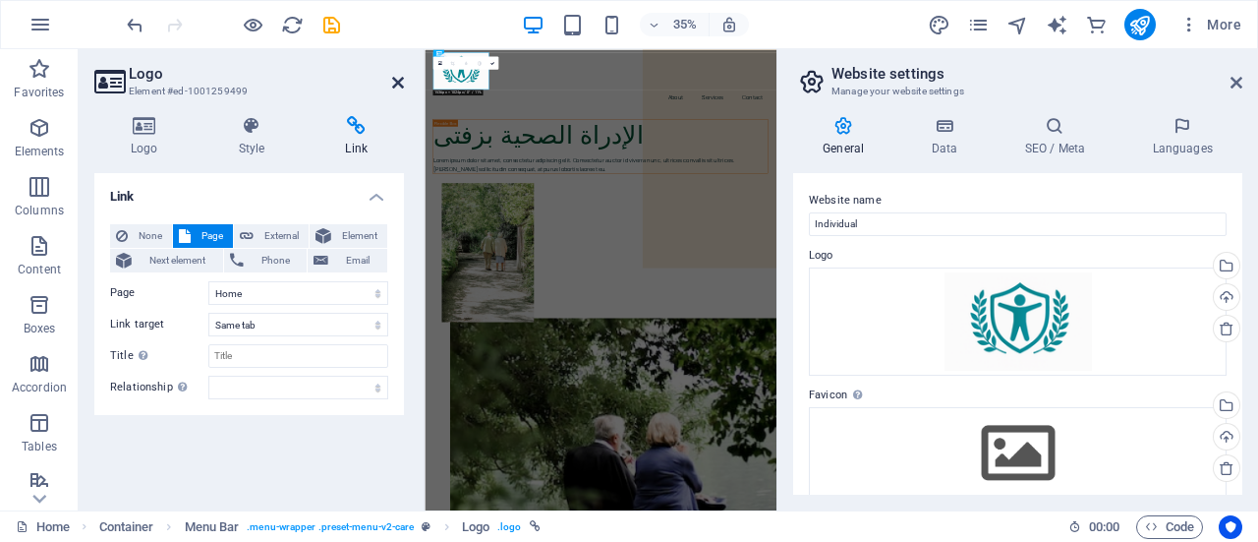
click at [399, 87] on icon at bounding box center [398, 83] width 12 height 16
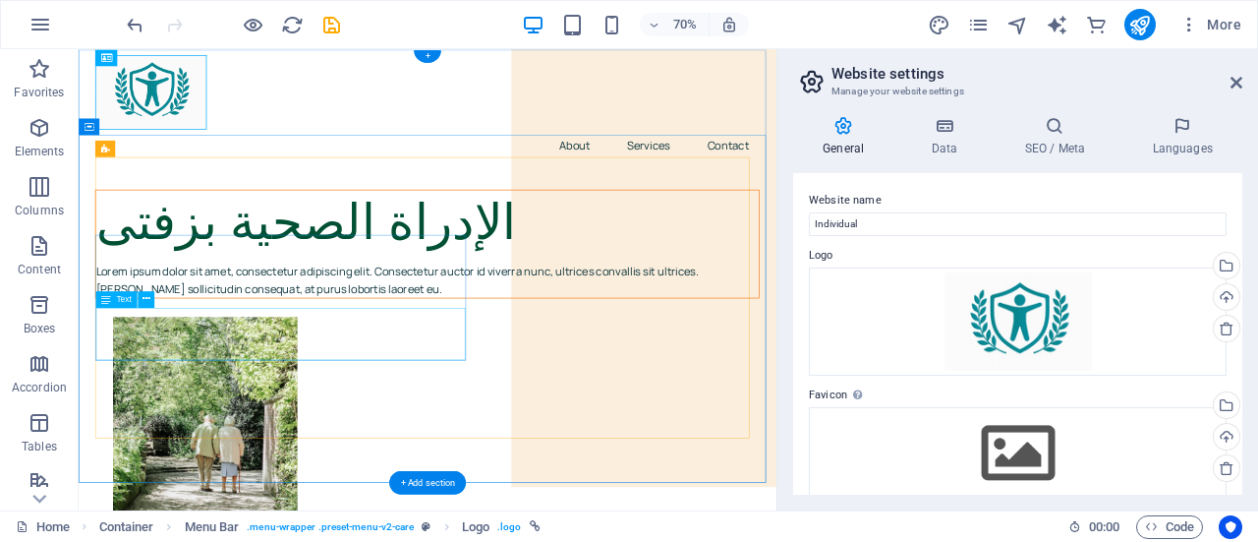
click at [348, 404] on div "Lorem ipsum dolor sit amet, consectetur adipiscing elit. Consectetur auctor id …" at bounding box center [577, 379] width 948 height 50
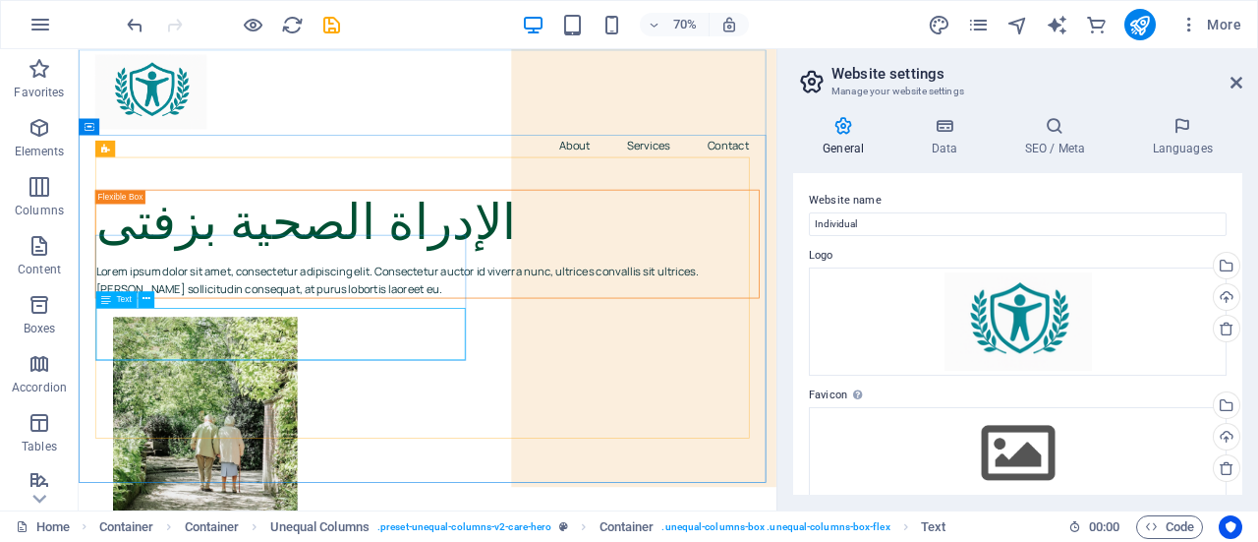
click at [111, 299] on div "Text" at bounding box center [115, 298] width 41 height 17
click at [387, 404] on div "Lorem ipsum dolor sit amet, consectetur adipiscing elit. Consectetur auctor id …" at bounding box center [577, 379] width 948 height 50
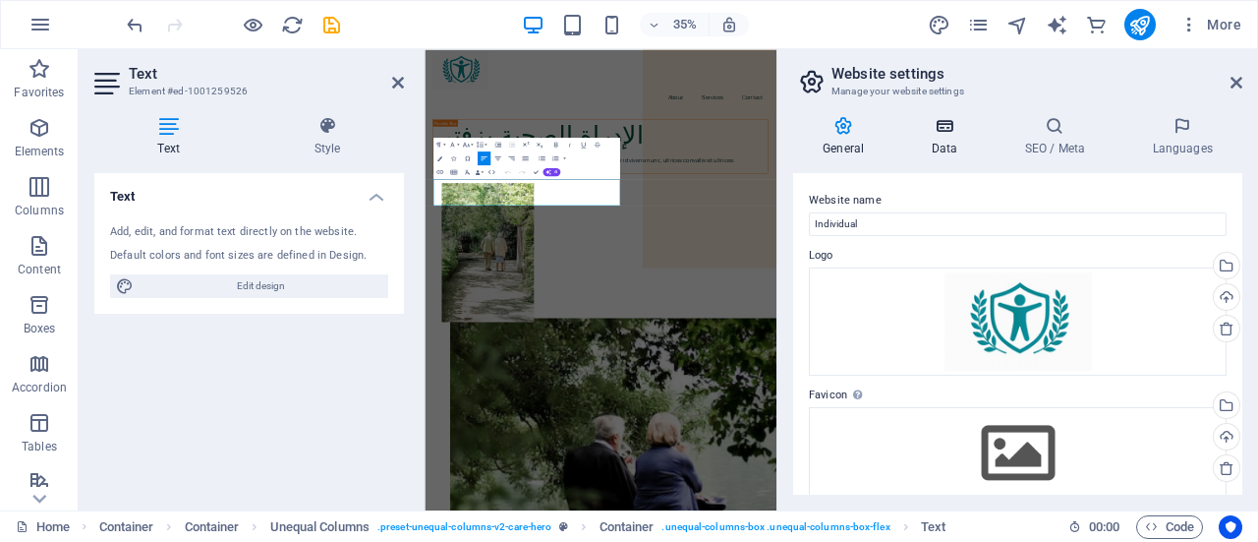
click at [940, 131] on icon at bounding box center [945, 126] width 86 height 20
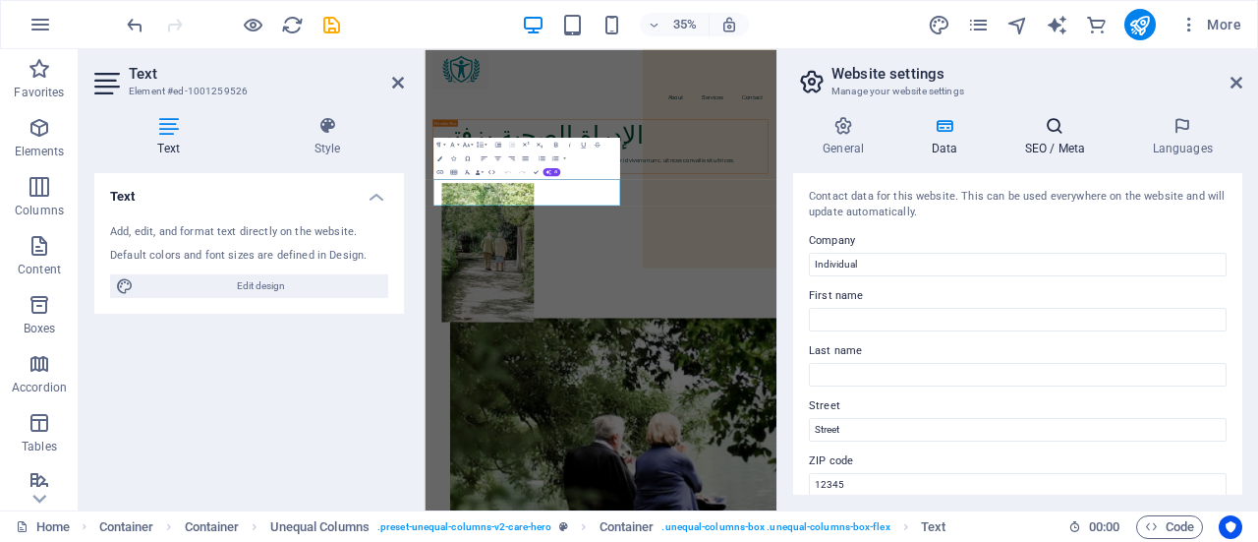
click at [1026, 130] on icon at bounding box center [1055, 126] width 120 height 20
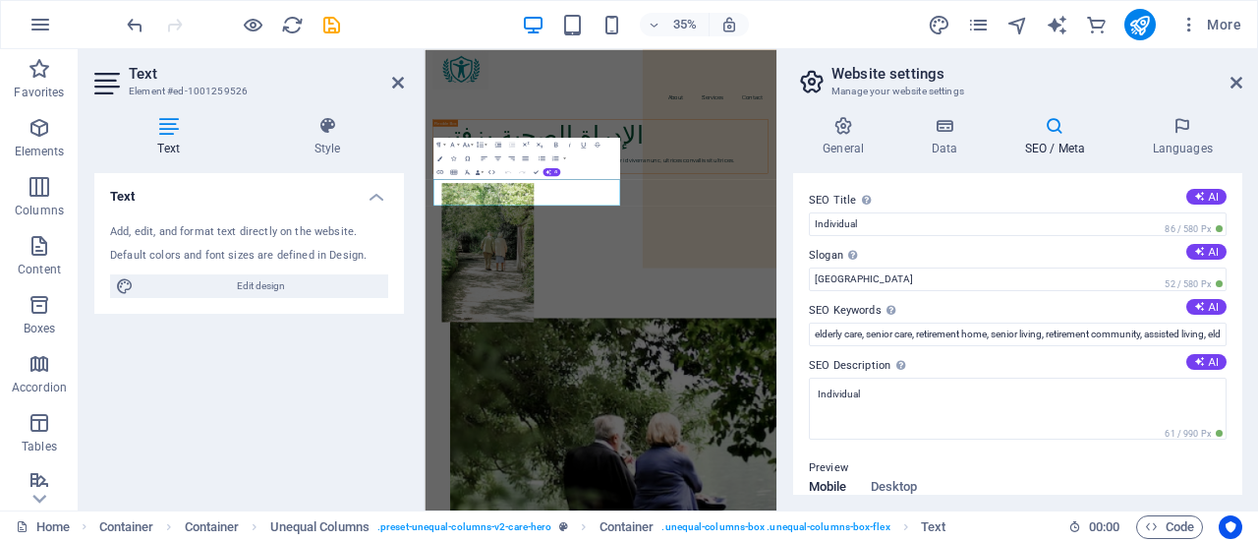
click at [1246, 78] on aside "Website settings Manage your website settings General Data SEO / Meta Languages…" at bounding box center [1018, 279] width 482 height 461
click at [1237, 86] on icon at bounding box center [1237, 83] width 12 height 16
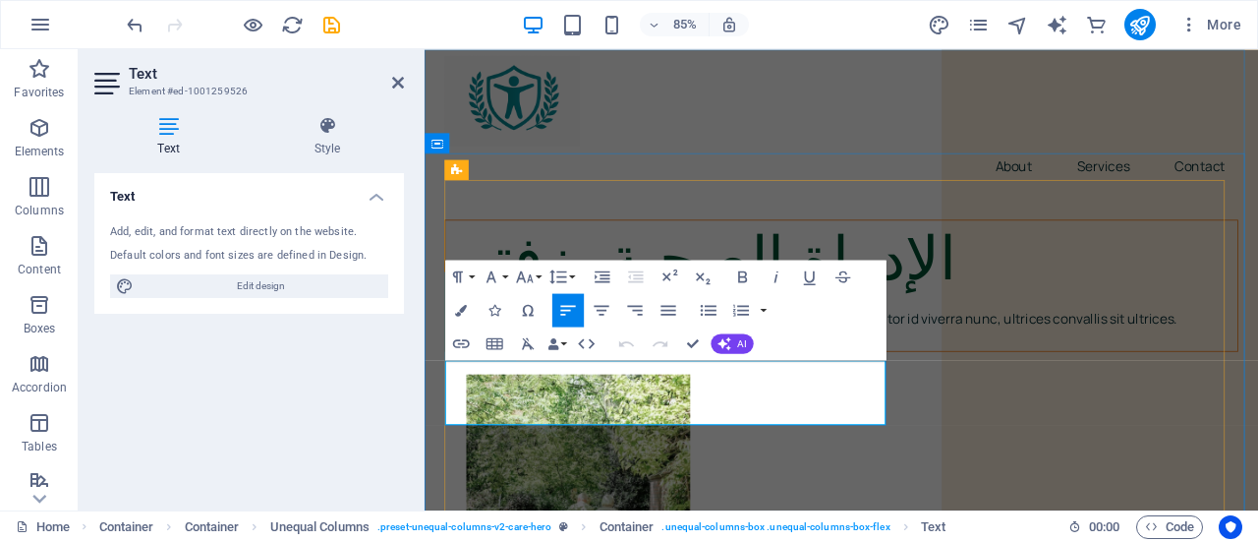
click at [554, 404] on p "Lorem ipsum dolor sit amet, consectetur adipiscing elit. Consectetur auctor id …" at bounding box center [915, 379] width 932 height 50
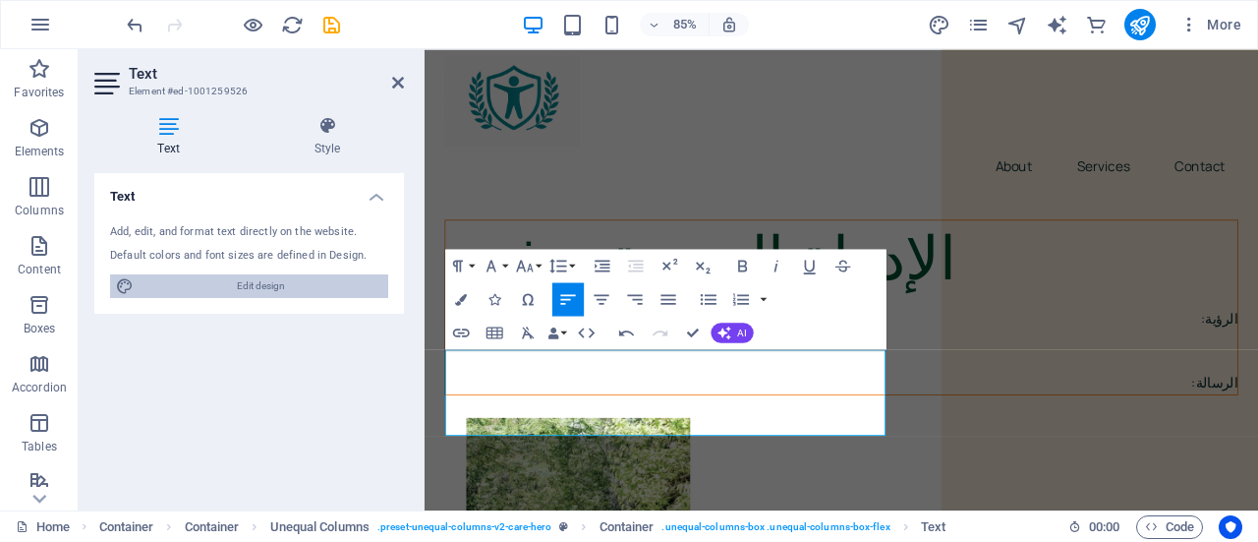
click at [284, 286] on span "Edit design" at bounding box center [261, 286] width 243 height 24
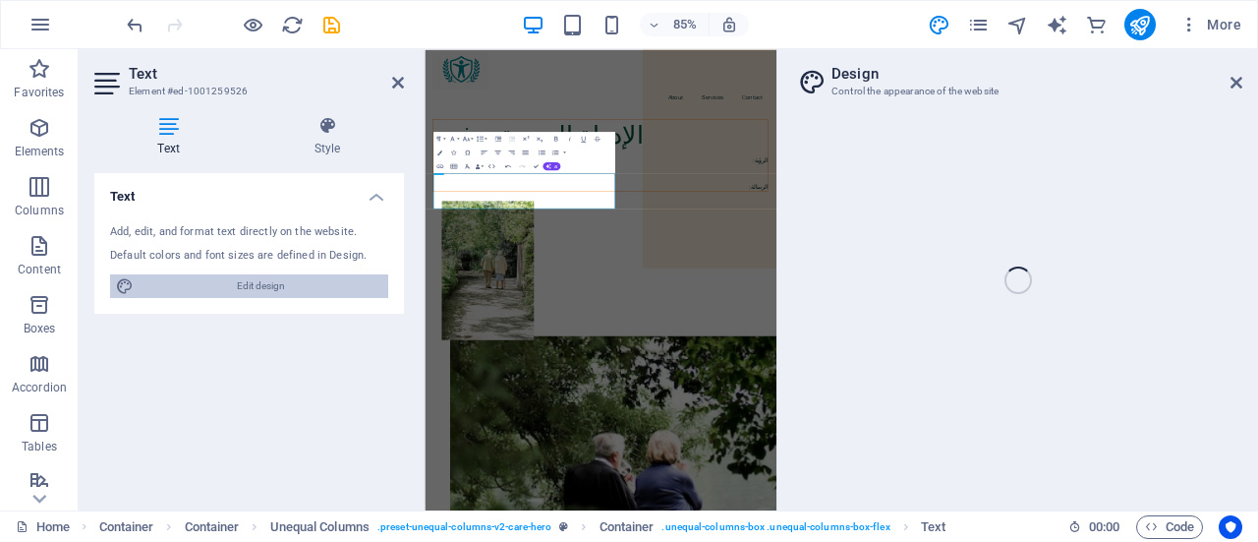
select select "px"
select select "400"
select select "px"
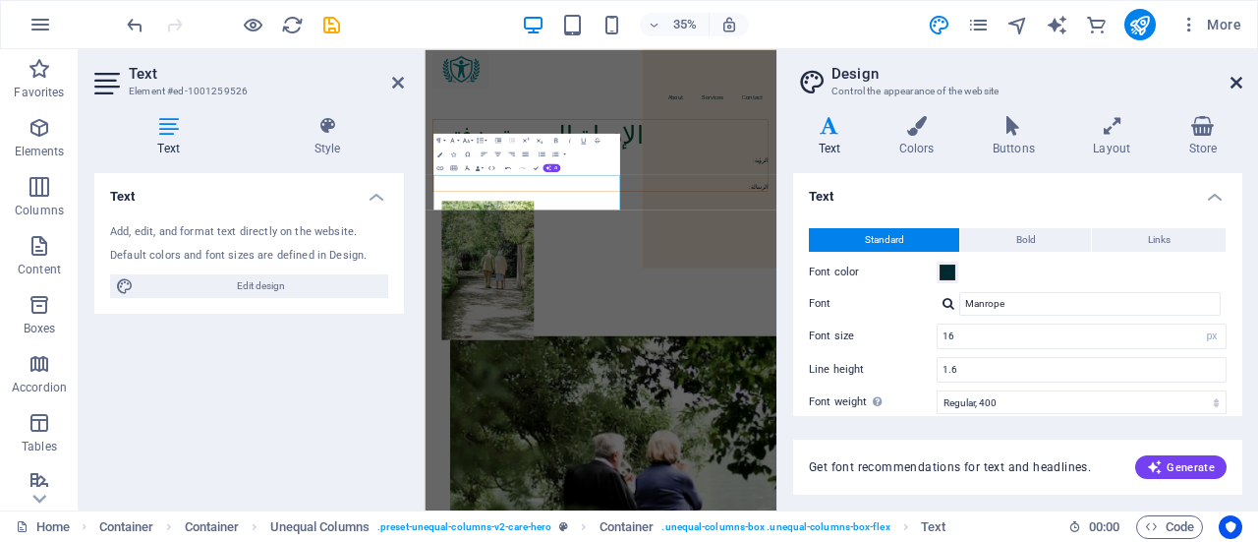
click at [1232, 82] on icon at bounding box center [1237, 83] width 12 height 16
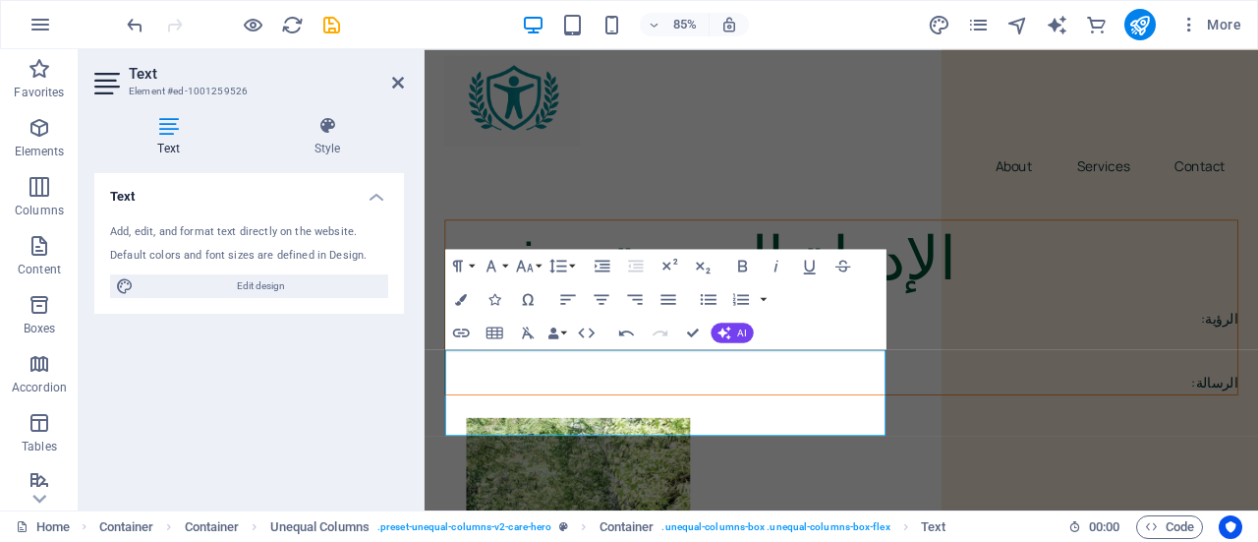
click at [256, 406] on div "Text Add, edit, and format text directly on the website. Default colors and fon…" at bounding box center [249, 333] width 310 height 321
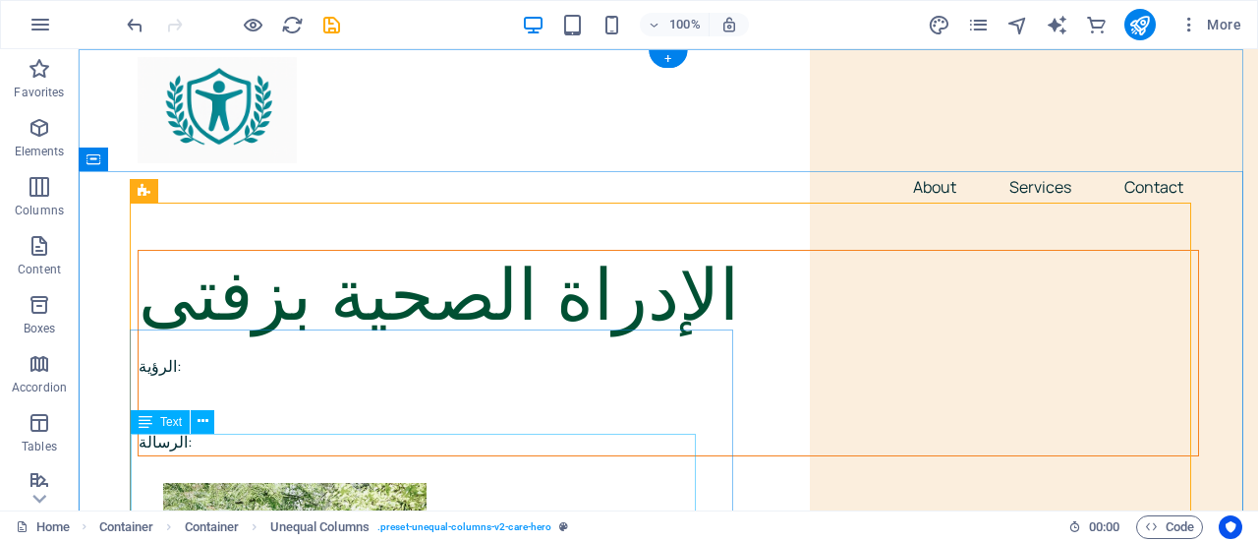
click at [161, 448] on div "الرؤية: الرسالة:" at bounding box center [669, 404] width 1060 height 100
click at [167, 454] on div "الرؤية: الرسالة:" at bounding box center [669, 404] width 1060 height 100
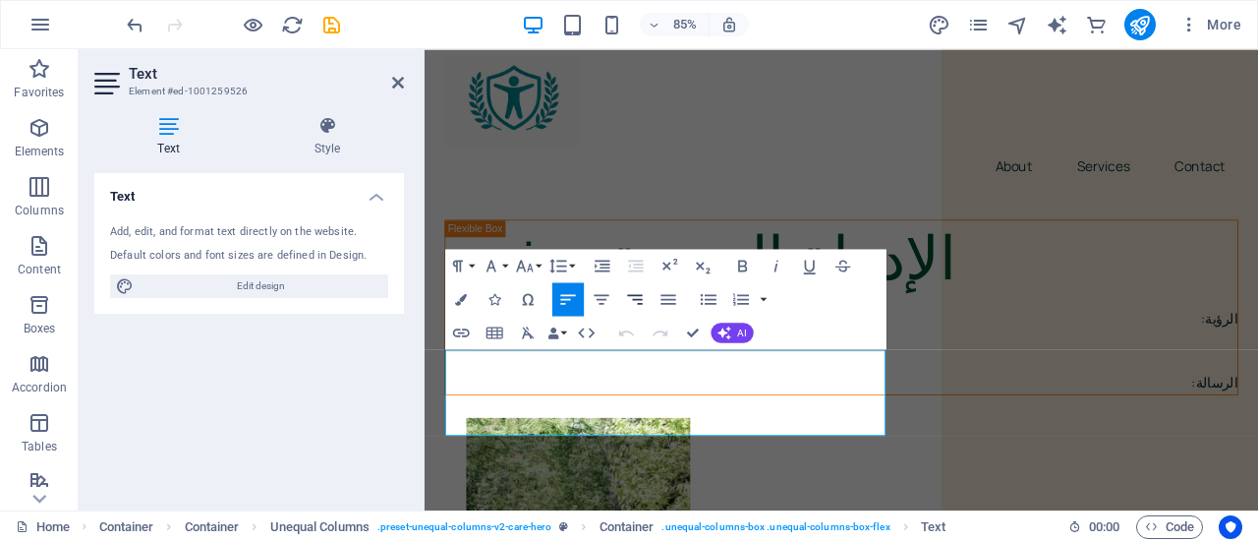
click at [641, 295] on icon "button" at bounding box center [634, 299] width 15 height 10
click at [254, 394] on div "Text Add, edit, and format text directly on the website. Default colors and fon…" at bounding box center [249, 333] width 310 height 321
click at [253, 394] on div "Text Add, edit, and format text directly on the website. Default colors and fon…" at bounding box center [249, 333] width 310 height 321
click at [232, 392] on div "Text Add, edit, and format text directly on the website. Default colors and fon…" at bounding box center [249, 333] width 310 height 321
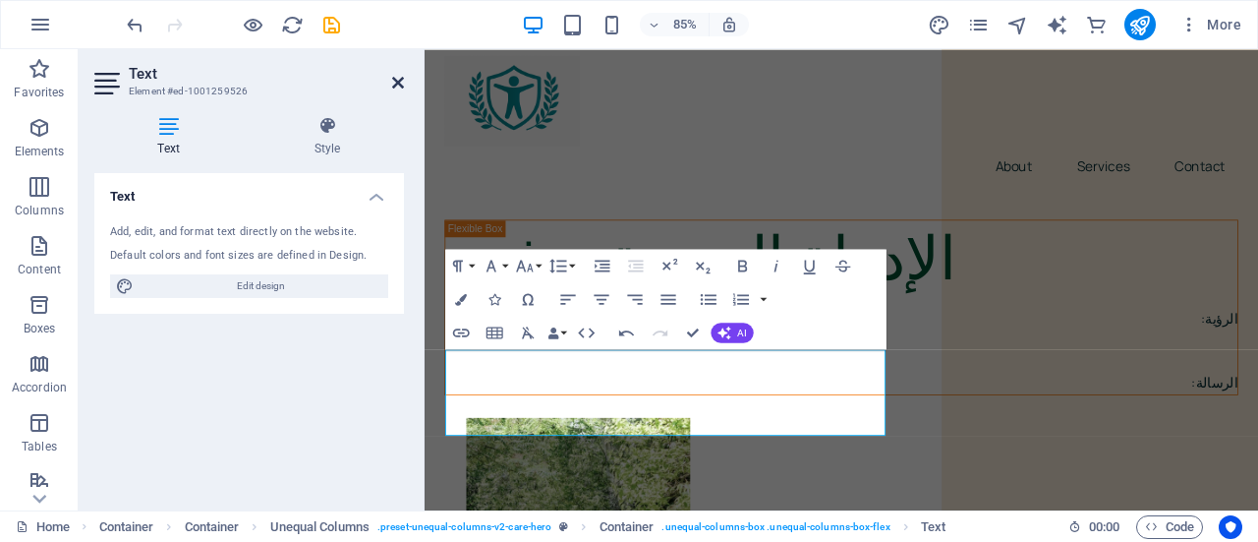
click at [396, 83] on icon at bounding box center [398, 83] width 12 height 16
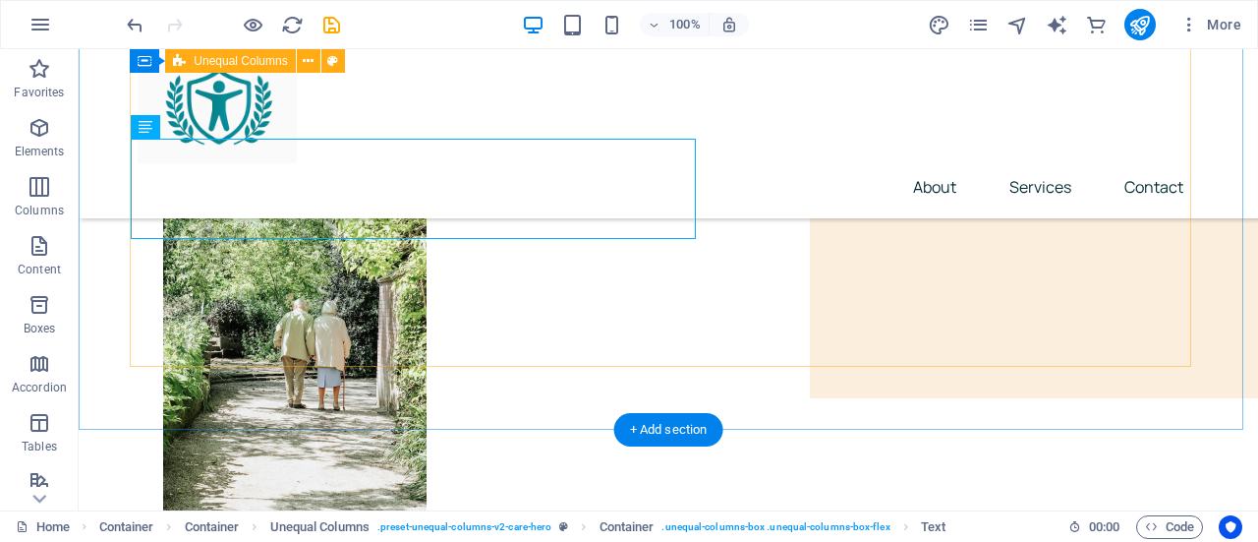
scroll to position [295, 0]
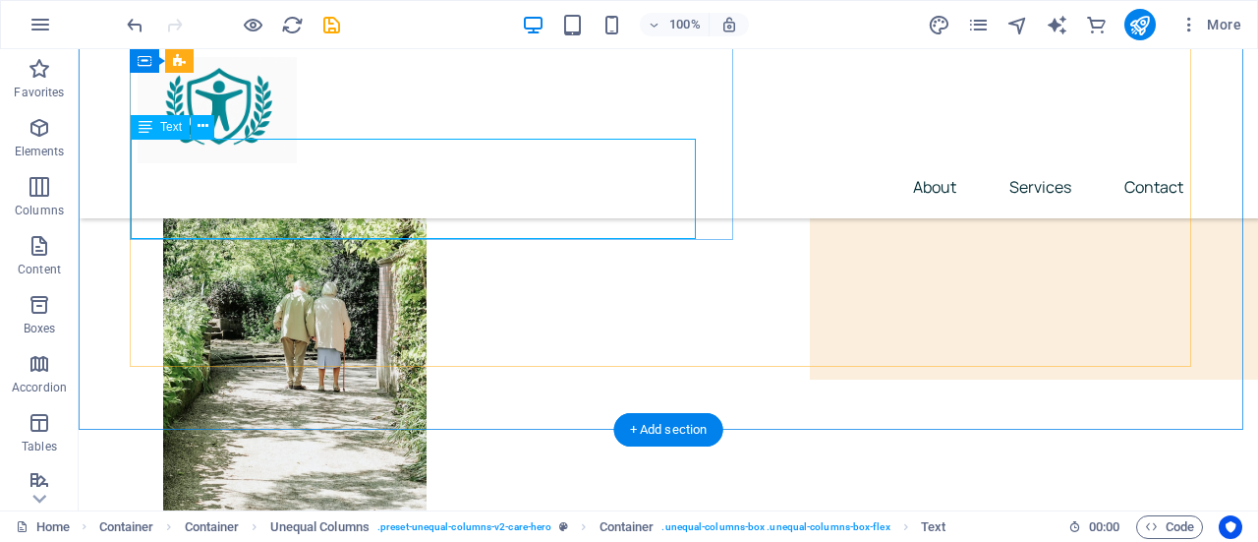
click at [148, 112] on div "الرؤية: الرسالة:" at bounding box center [669, 62] width 1060 height 100
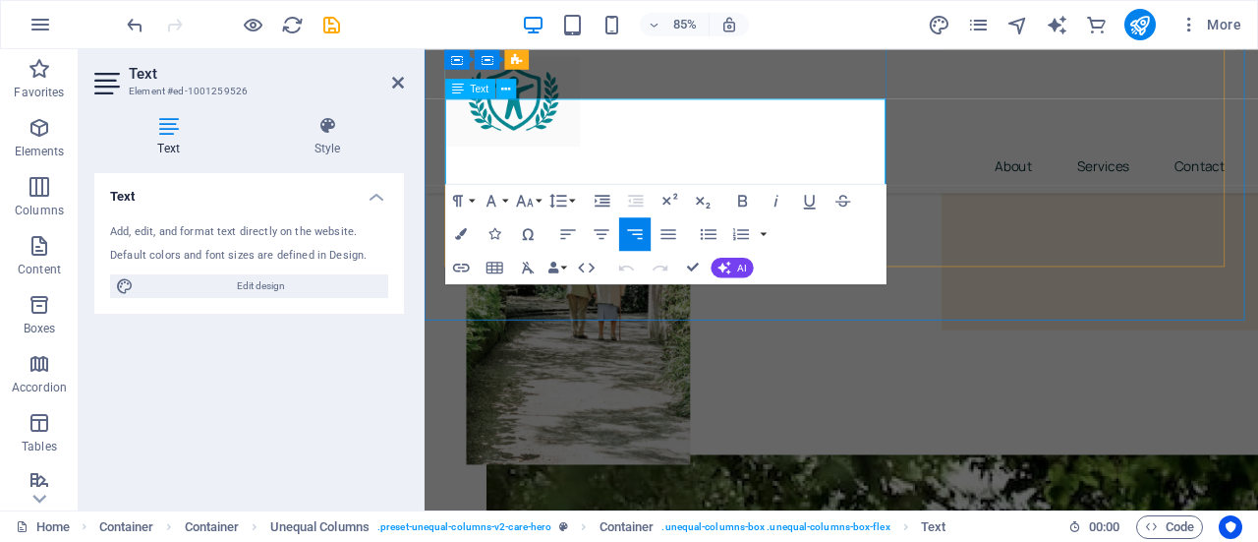
click at [941, 113] on p "الرسالة:" at bounding box center [915, 100] width 932 height 26
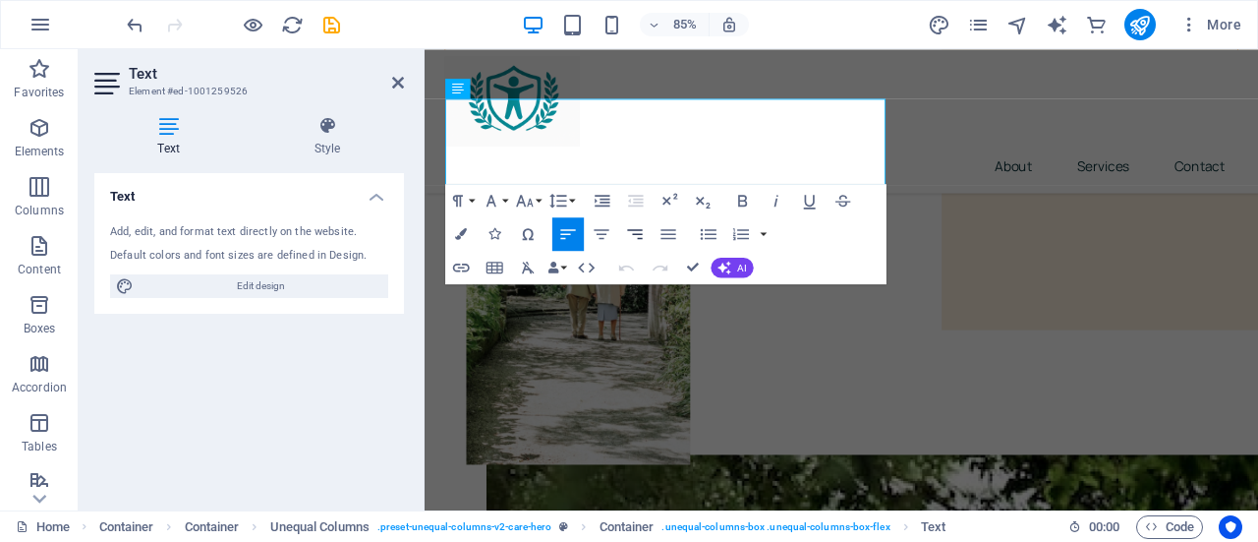
click at [639, 236] on icon "button" at bounding box center [635, 234] width 20 height 20
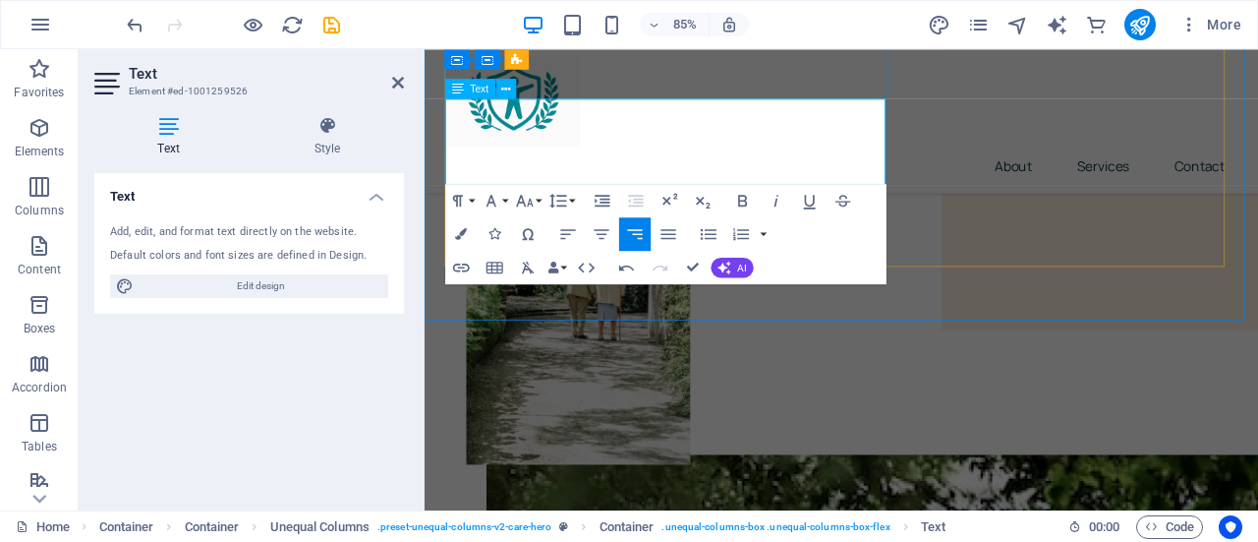
scroll to position [197, 0]
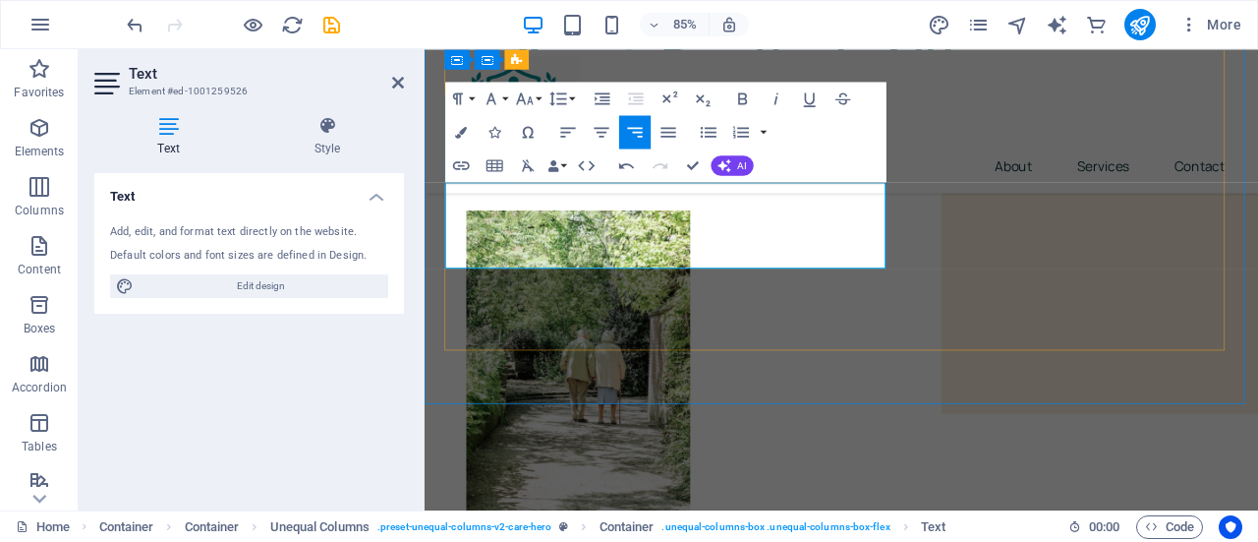
click at [874, 161] on p at bounding box center [915, 149] width 932 height 26
click at [637, 131] on icon "button" at bounding box center [635, 132] width 20 height 20
click at [304, 353] on div "Text Add, edit, and format text directly on the website. Default colors and fon…" at bounding box center [249, 333] width 310 height 321
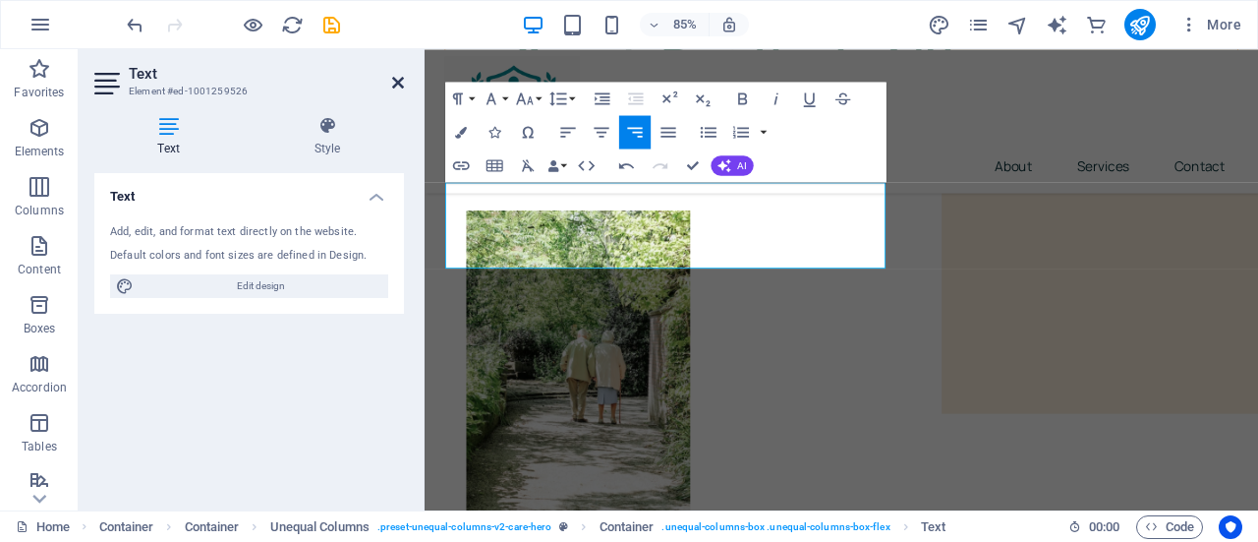
click at [396, 76] on icon at bounding box center [398, 83] width 12 height 16
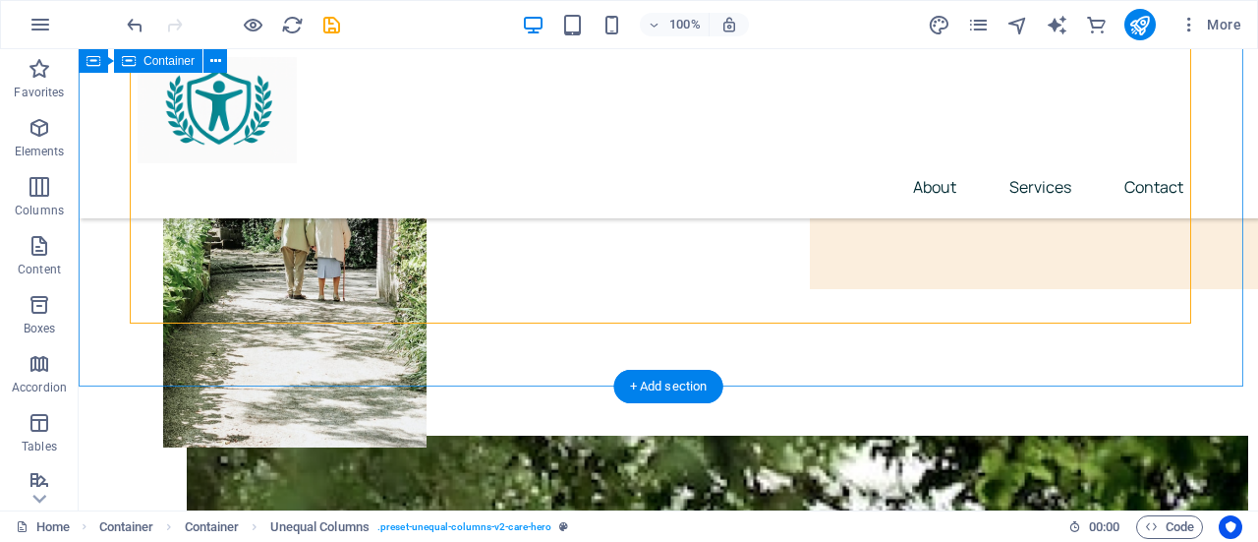
scroll to position [393, 0]
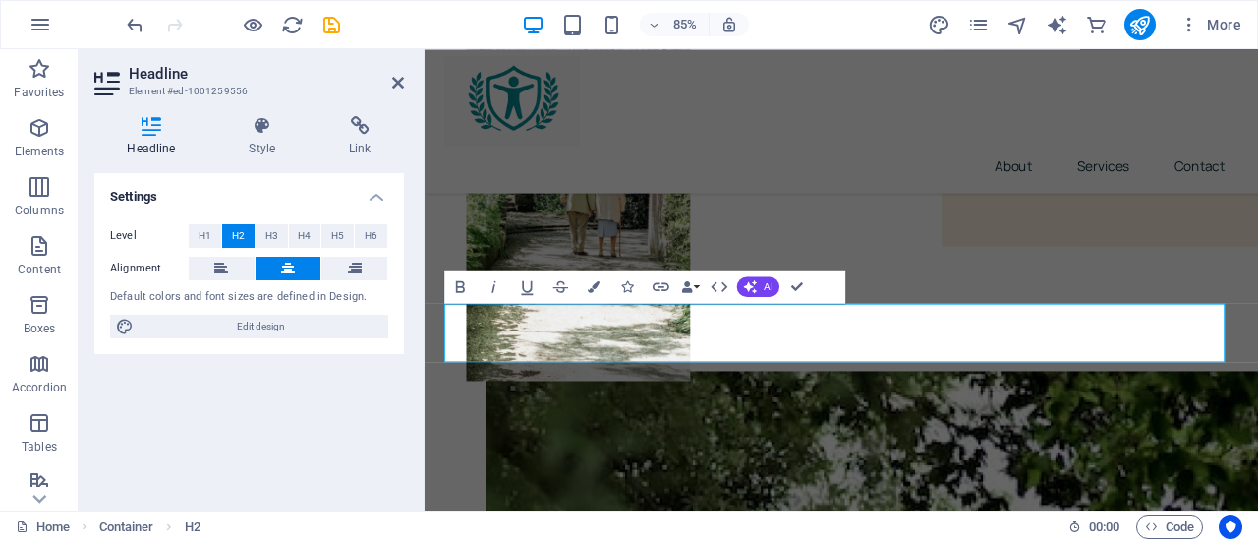
click at [332, 412] on div "Settings Level H1 H2 H3 H4 H5 H6 Alignment Default colors and font sizes are de…" at bounding box center [249, 333] width 310 height 321
click at [398, 82] on icon at bounding box center [398, 83] width 12 height 16
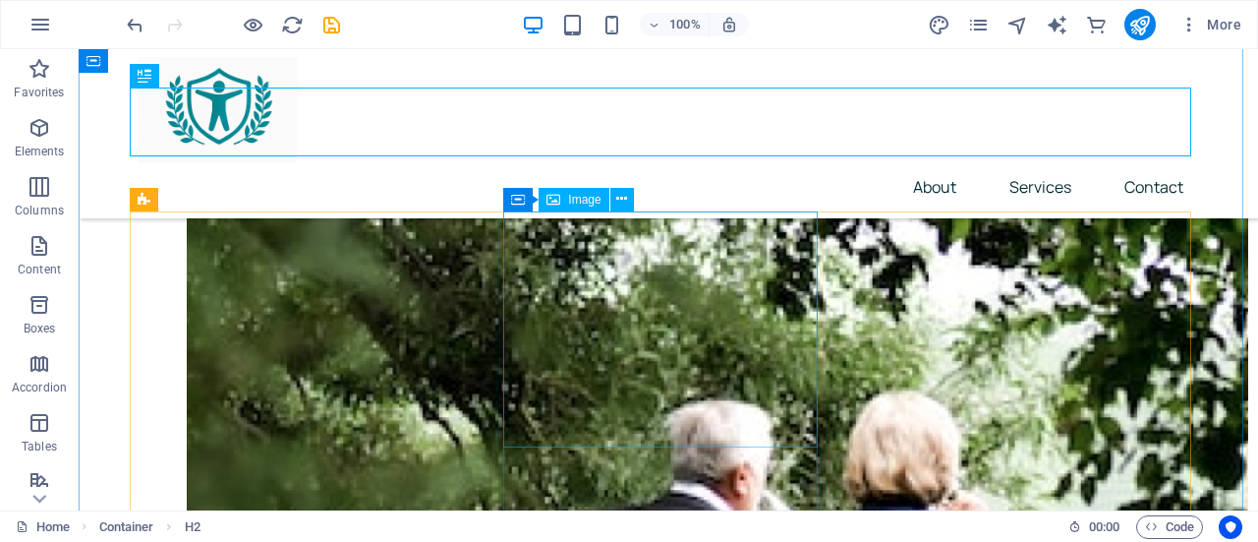
scroll to position [787, 0]
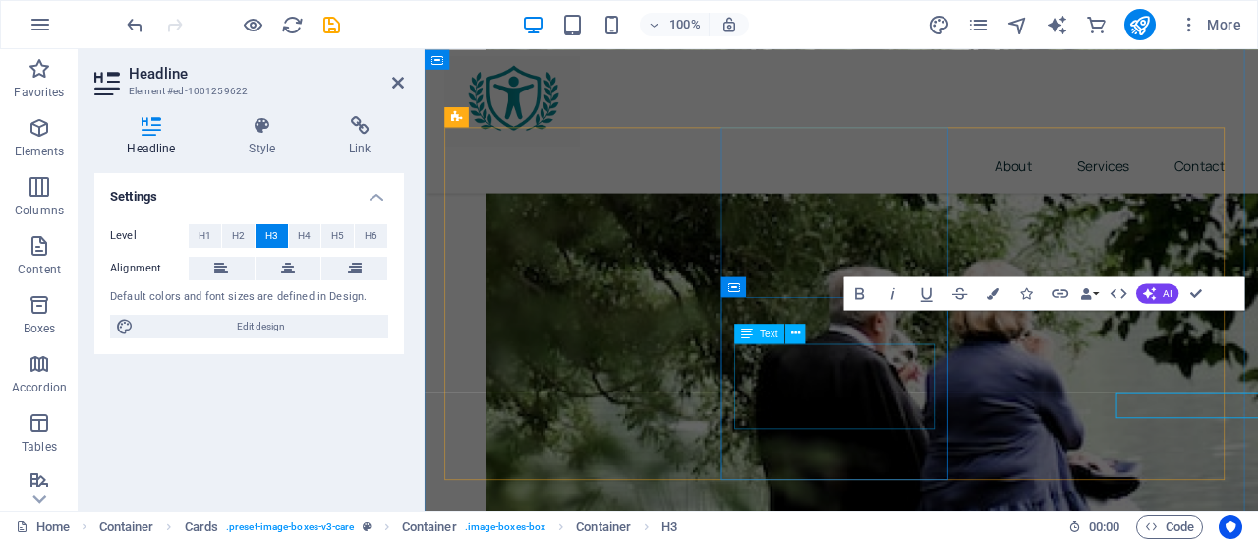
scroll to position [725, 0]
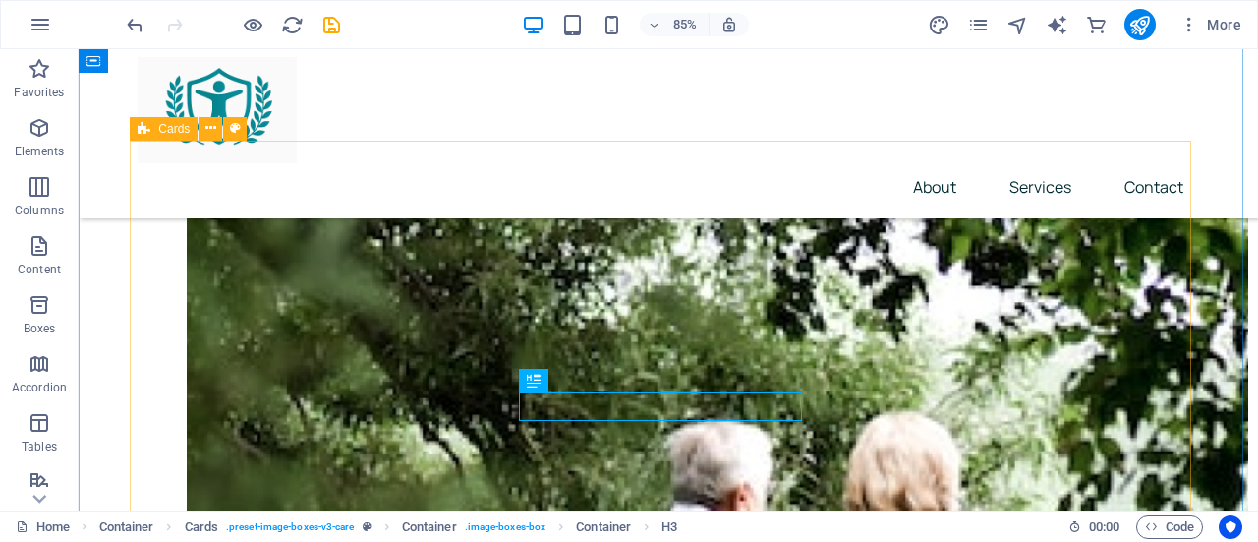
scroll to position [787, 0]
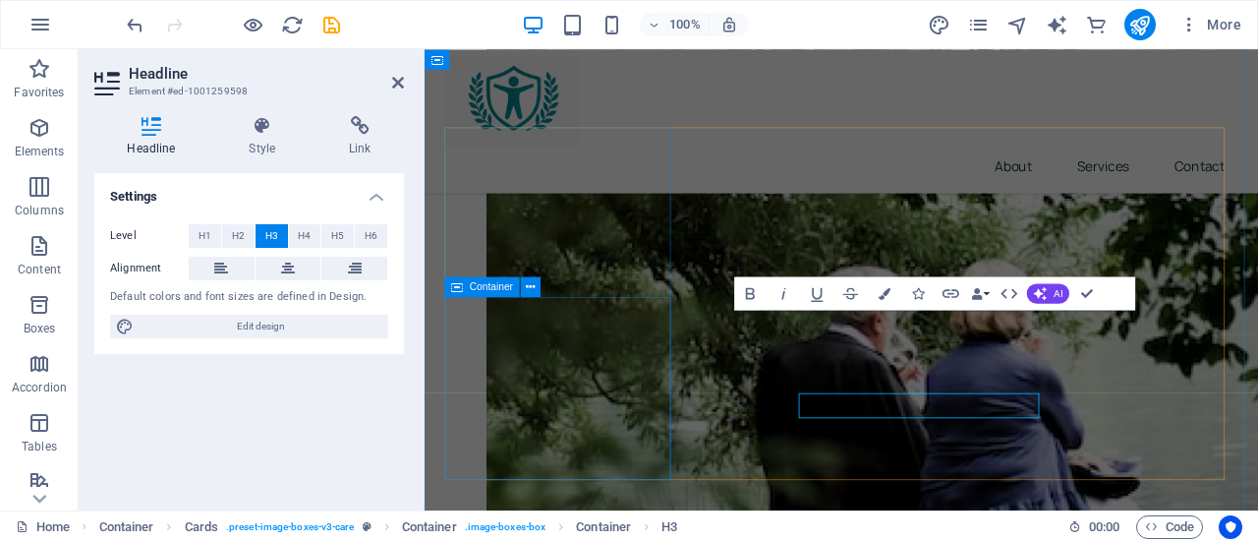
scroll to position [725, 0]
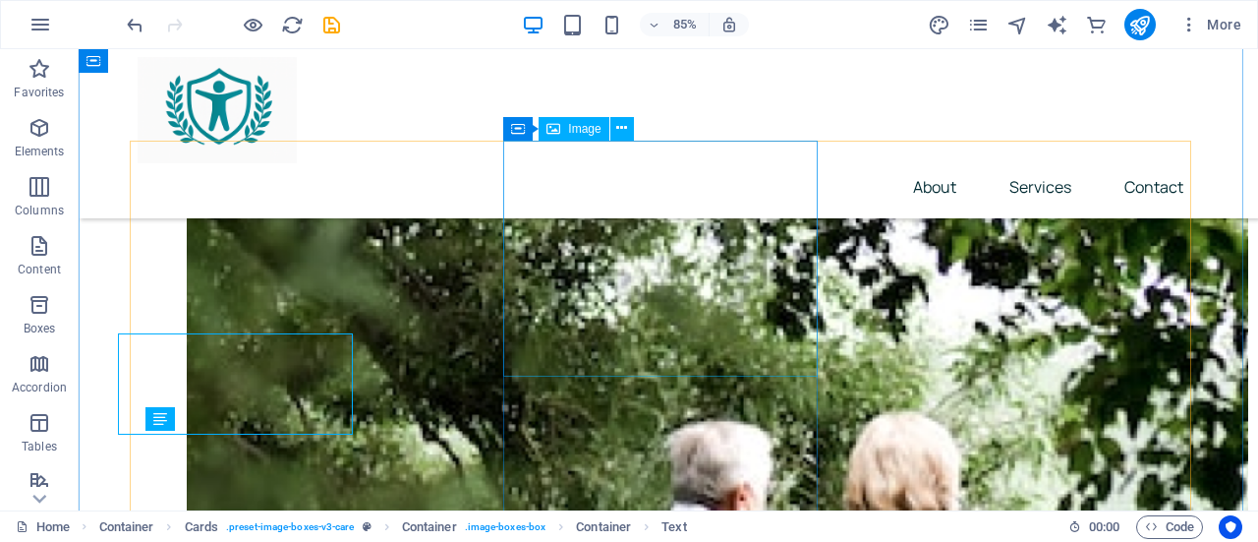
scroll to position [787, 0]
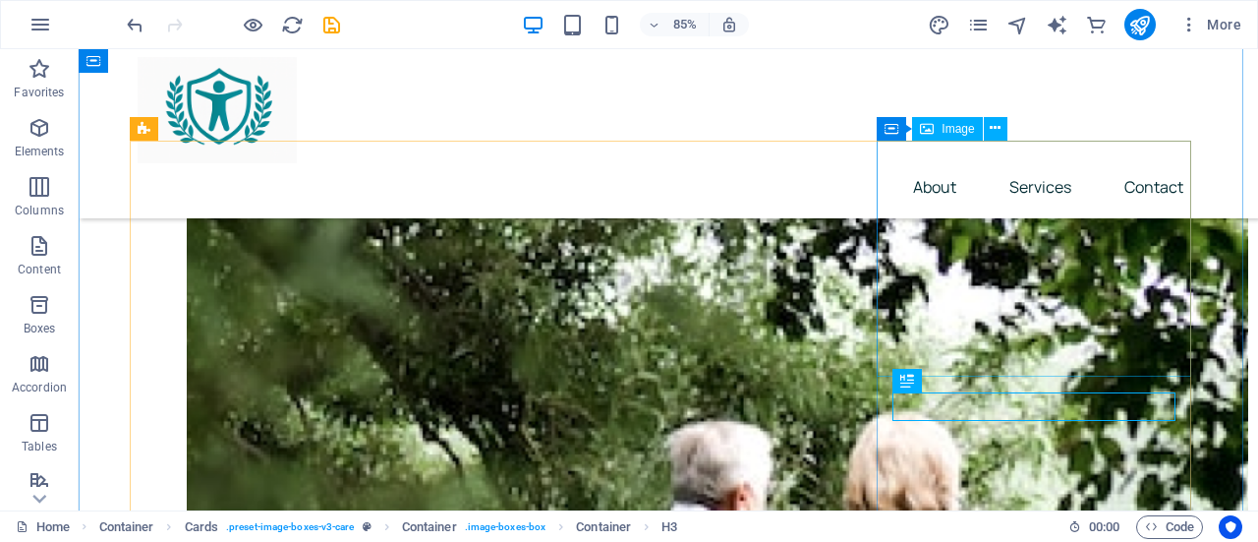
scroll to position [787, 0]
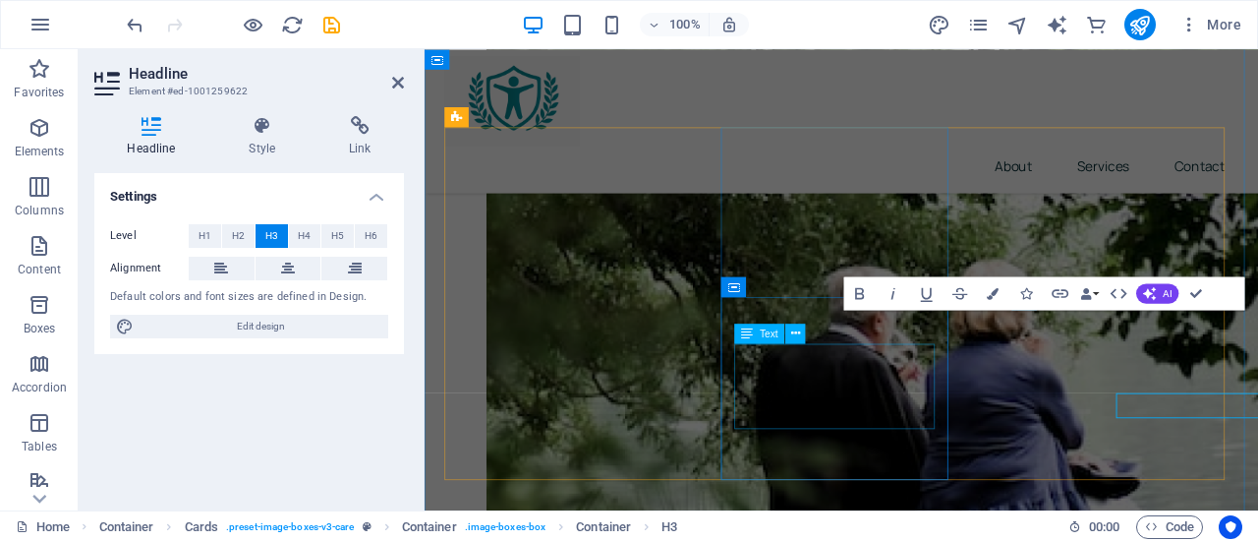
scroll to position [725, 0]
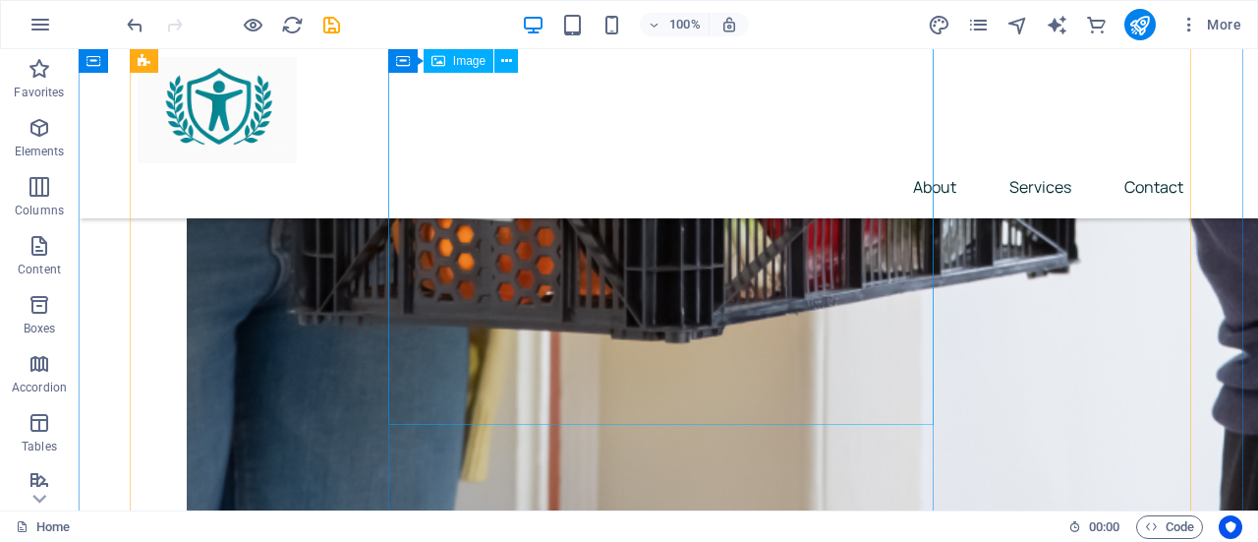
scroll to position [2715, 0]
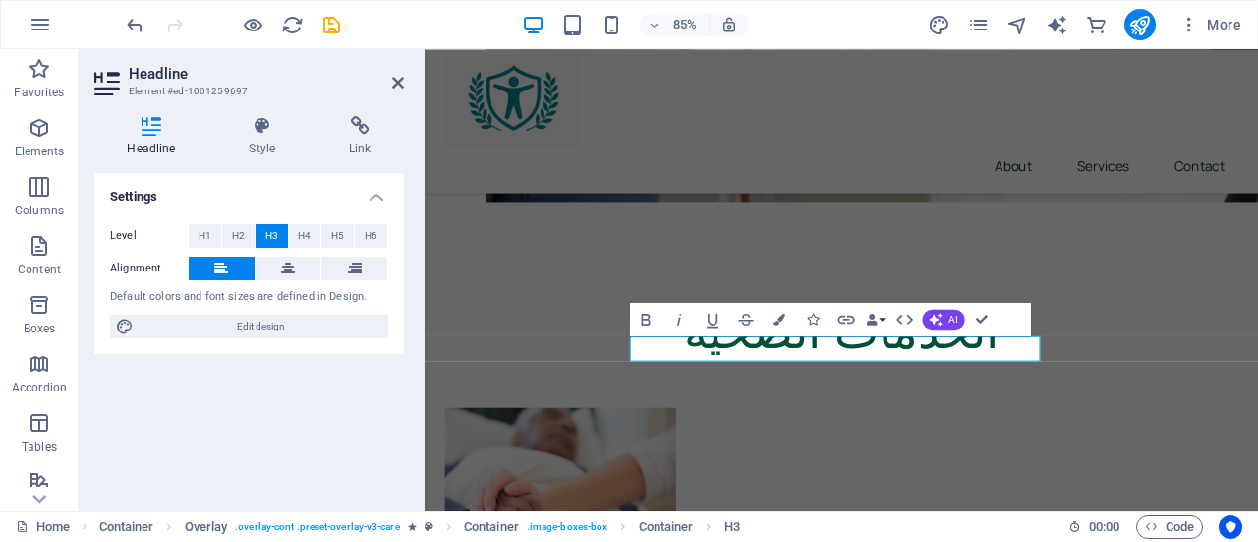
click at [349, 436] on div "Settings Level H1 H2 H3 H4 H5 H6 Alignment Default colors and font sizes are de…" at bounding box center [249, 333] width 310 height 321
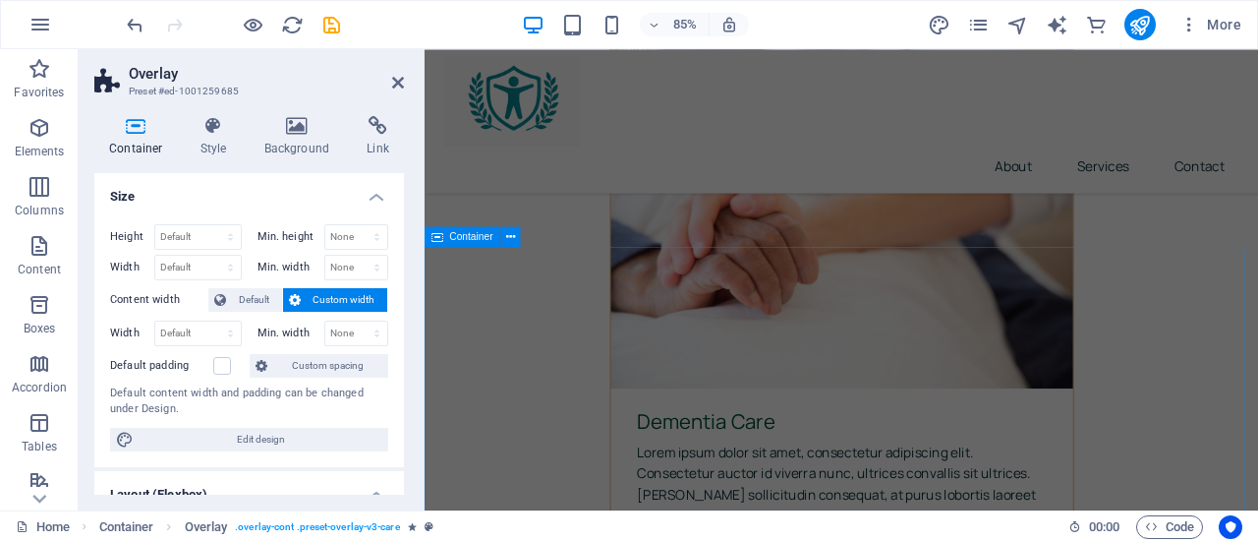
scroll to position [4517, 0]
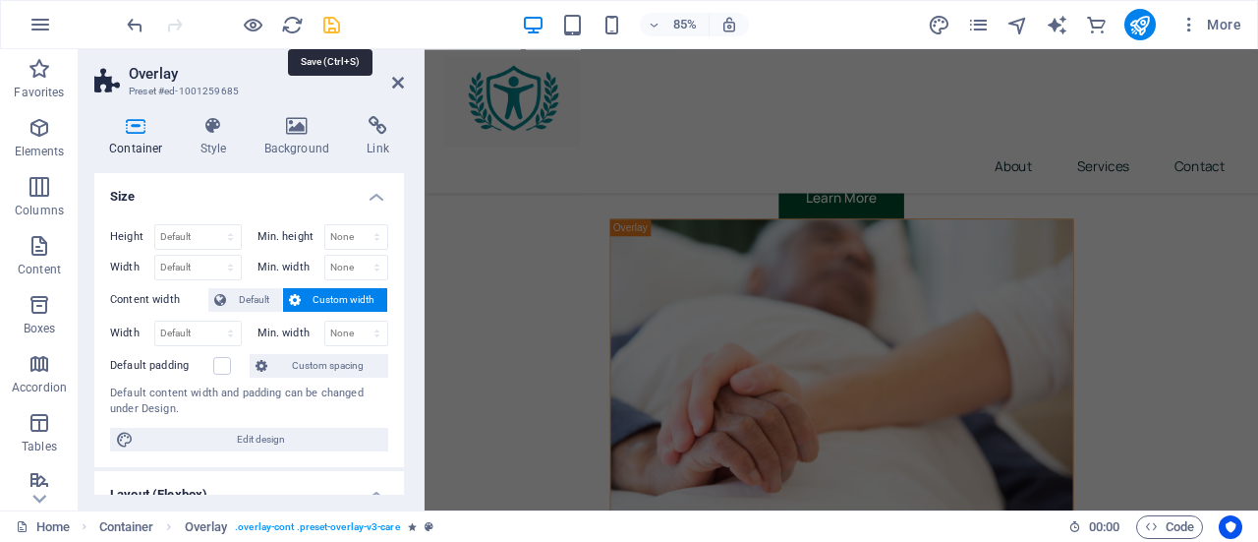
click at [334, 27] on icon "save" at bounding box center [332, 25] width 23 height 23
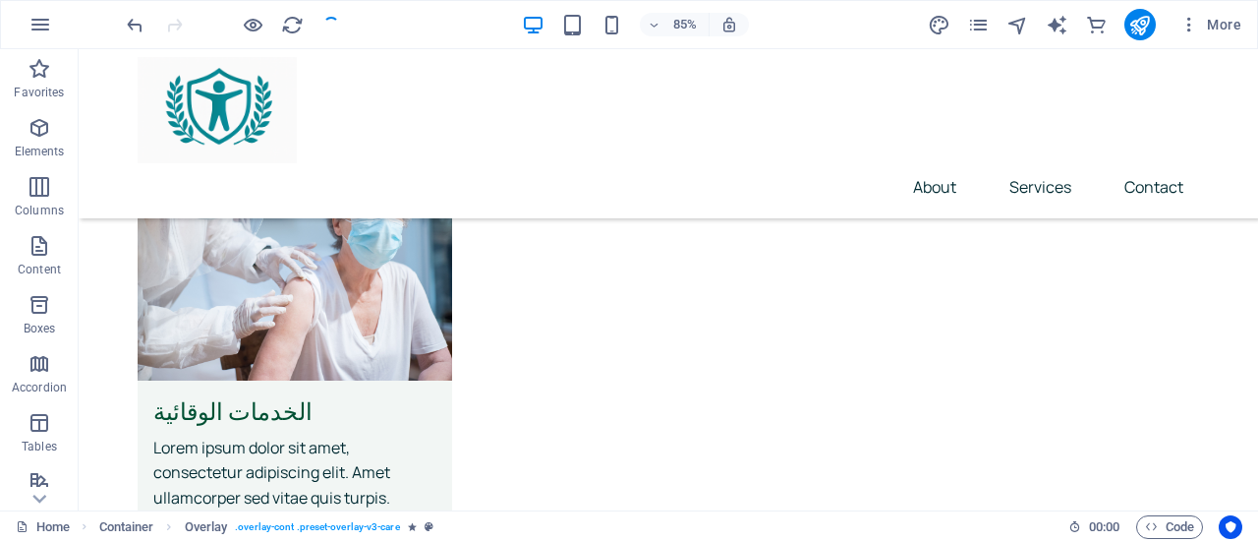
checkbox input "false"
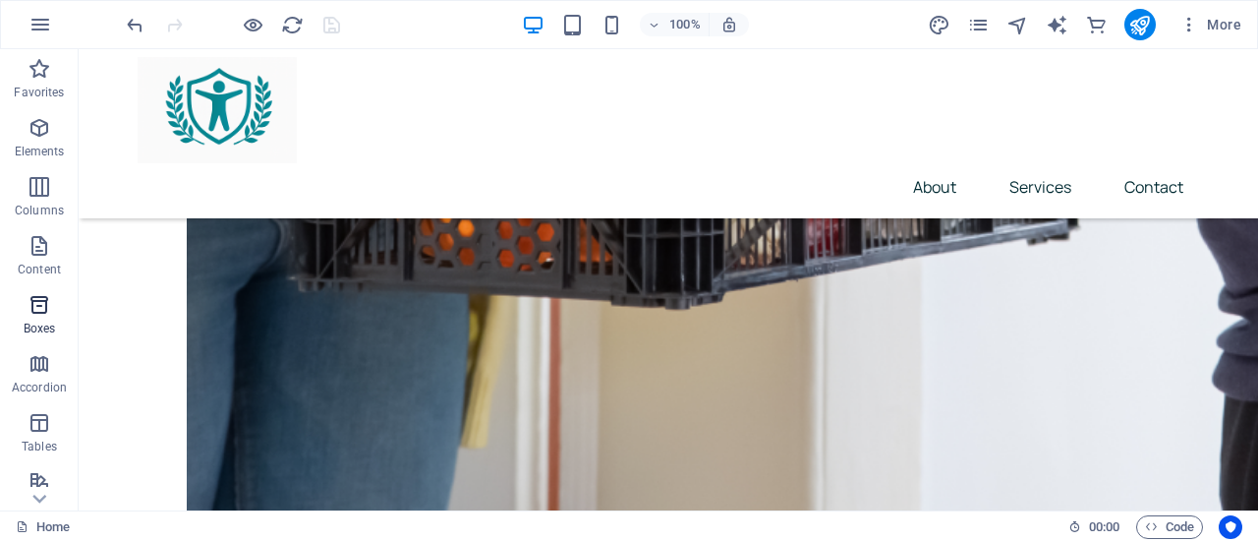
click at [43, 314] on icon "button" at bounding box center [40, 305] width 24 height 24
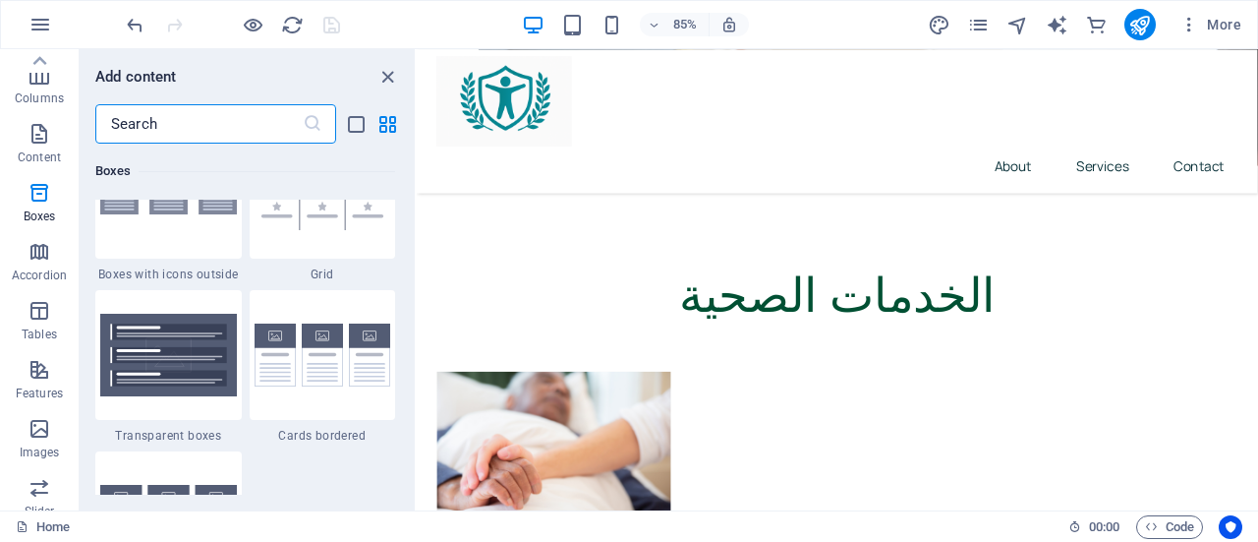
scroll to position [0, 0]
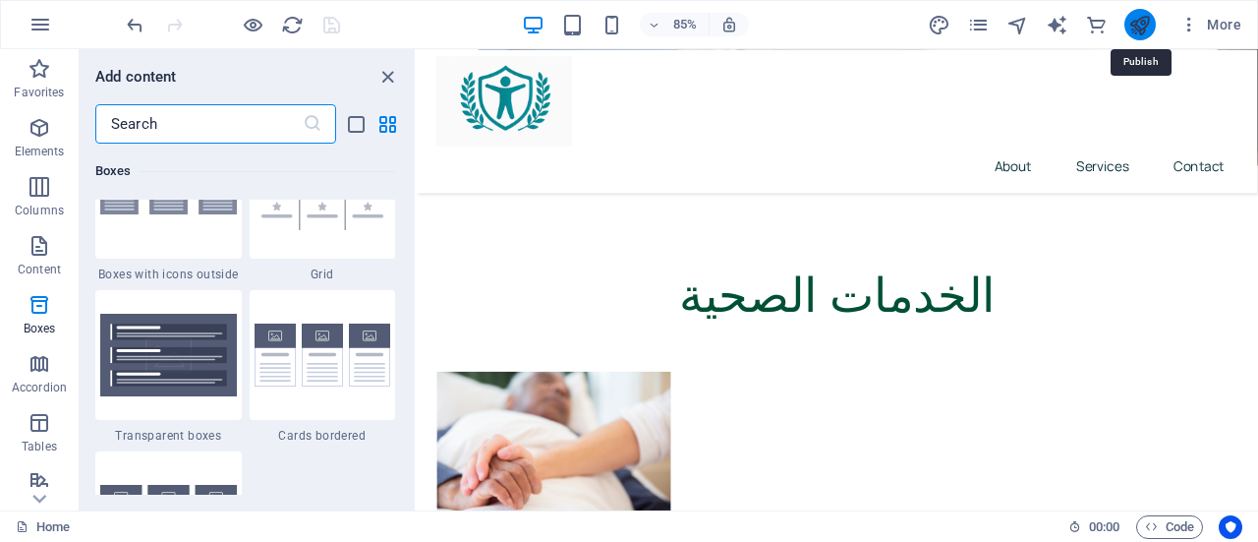
click at [1138, 25] on icon "publish" at bounding box center [1140, 25] width 23 height 23
